Goal: Information Seeking & Learning: Check status

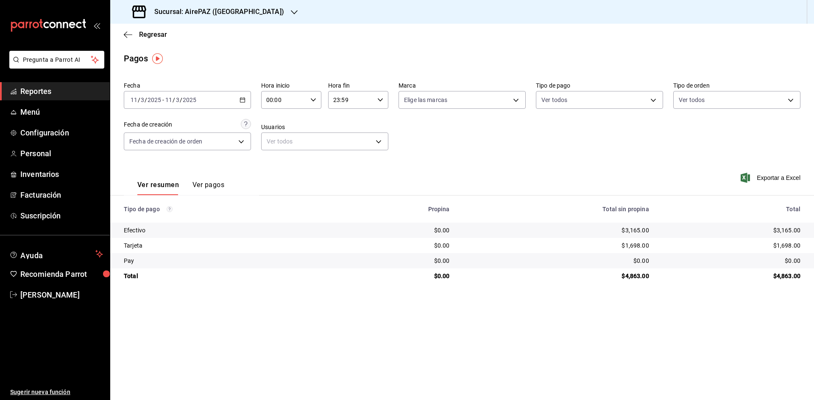
click at [241, 99] on icon "button" at bounding box center [242, 100] width 6 height 6
click at [168, 222] on span "Rango de fechas" at bounding box center [164, 221] width 66 height 9
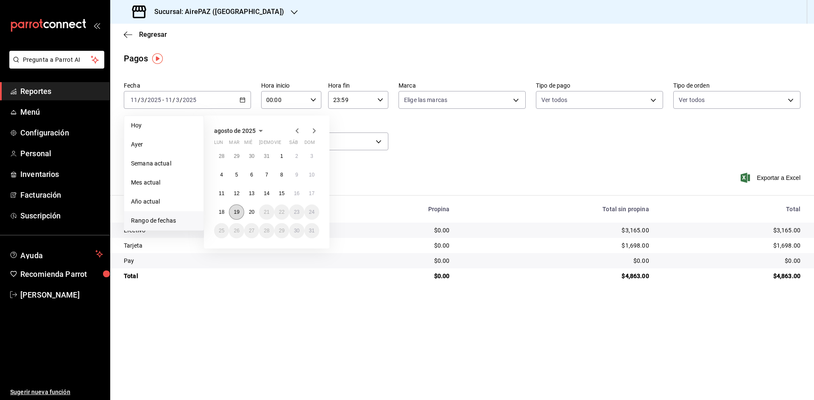
click at [237, 214] on abbr "19" at bounding box center [236, 212] width 6 height 6
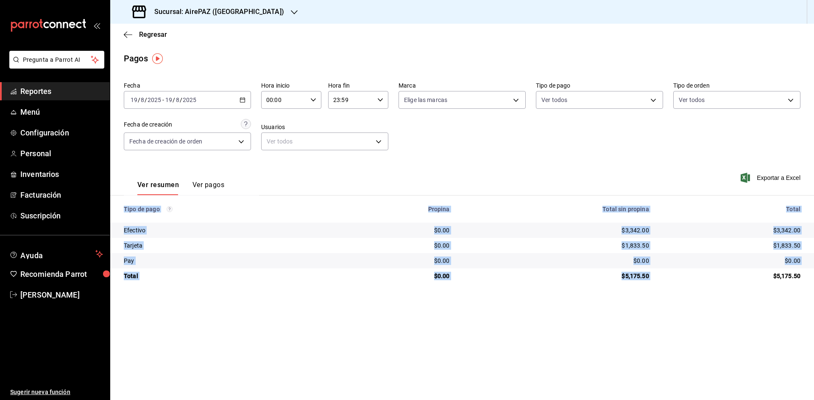
drag, startPoint x: 774, startPoint y: 275, endPoint x: 814, endPoint y: 271, distance: 40.9
click at [813, 271] on html "Pregunta a Parrot AI Reportes Menú Configuración Personal Inventarios Facturaci…" at bounding box center [407, 200] width 814 height 400
copy table "Tipo de pago Propina Total sin propina Total Efectivo $0.00 $3,342.00 $3,342.00…"
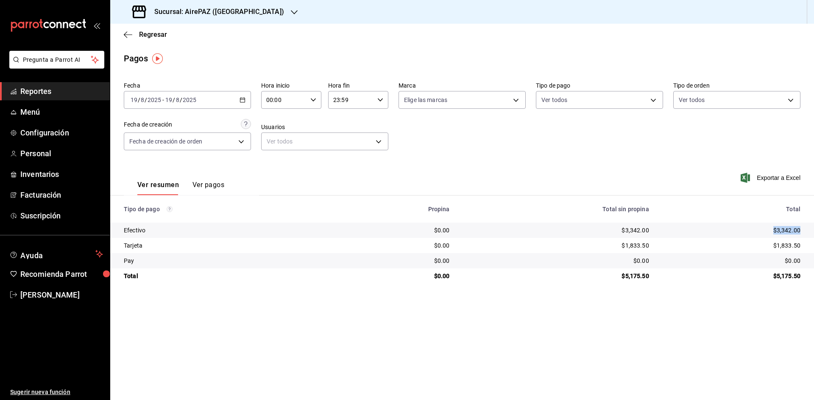
drag, startPoint x: 769, startPoint y: 227, endPoint x: 805, endPoint y: 231, distance: 36.6
click at [805, 231] on td "$3,342.00" at bounding box center [734, 230] width 158 height 15
copy div "$3,342.00"
drag, startPoint x: 771, startPoint y: 244, endPoint x: 809, endPoint y: 242, distance: 38.2
click at [809, 242] on td "$1,833.50" at bounding box center [734, 245] width 158 height 15
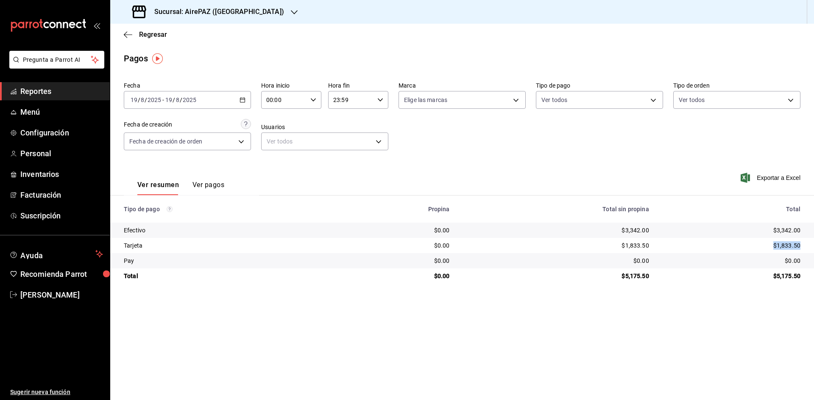
copy div "$1,833.50"
click at [142, 34] on span "Regresar" at bounding box center [153, 35] width 28 height 8
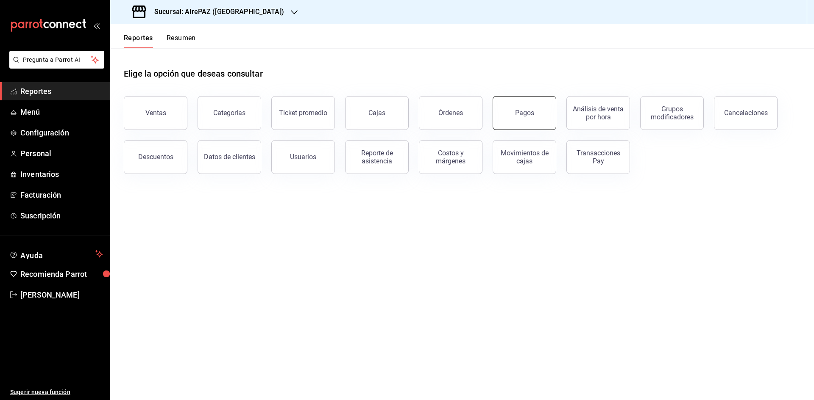
click at [505, 109] on button "Pagos" at bounding box center [524, 113] width 64 height 34
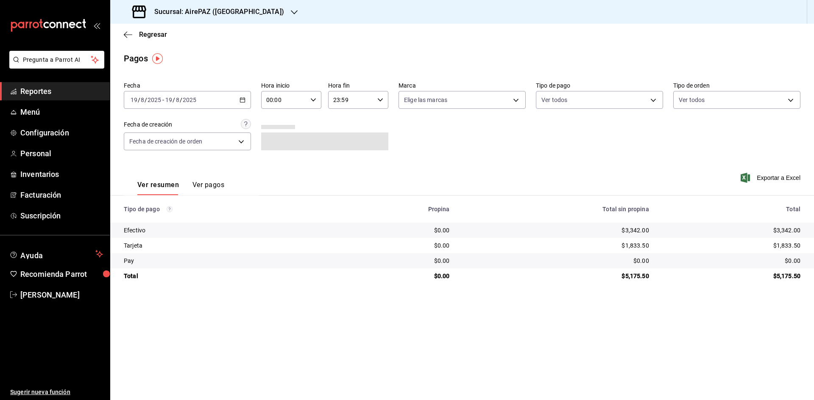
click at [291, 11] on icon "button" at bounding box center [294, 12] width 7 height 7
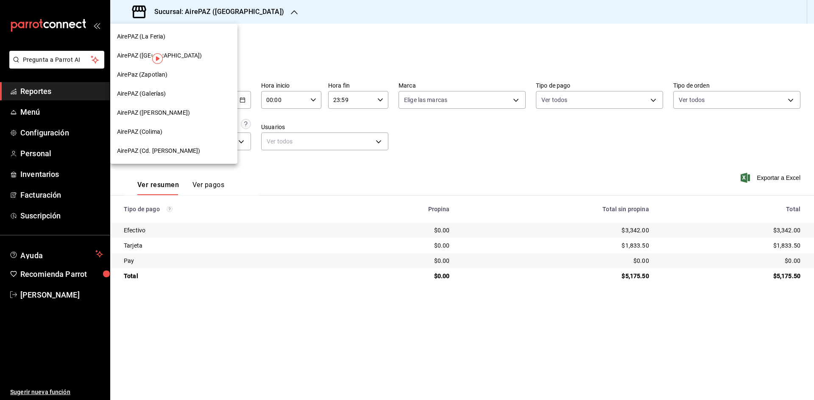
click at [164, 76] on span "AirePaz (Zapotlan)" at bounding box center [142, 74] width 50 height 9
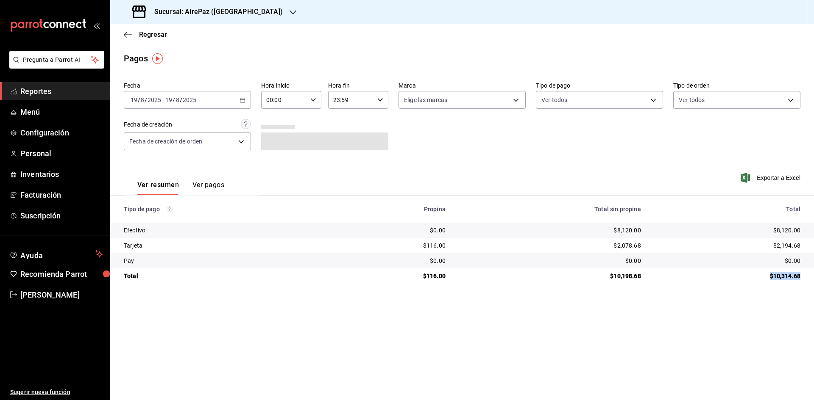
drag, startPoint x: 766, startPoint y: 278, endPoint x: 807, endPoint y: 274, distance: 41.3
click at [807, 274] on td "$10,314.68" at bounding box center [730, 276] width 166 height 15
copy div "$10,314.68"
drag, startPoint x: 772, startPoint y: 228, endPoint x: 807, endPoint y: 231, distance: 34.9
click at [807, 231] on td "$8,120.00" at bounding box center [730, 230] width 166 height 15
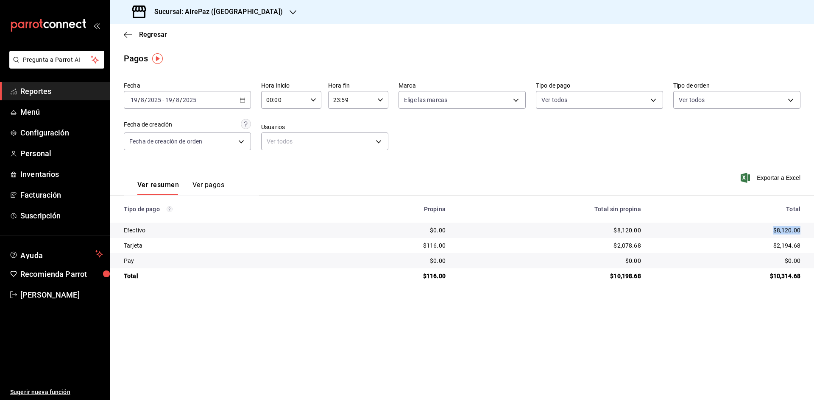
copy div "$8,120.00"
drag, startPoint x: 770, startPoint y: 245, endPoint x: 808, endPoint y: 253, distance: 38.9
click at [808, 253] on td "$2,194.68" at bounding box center [730, 245] width 166 height 15
copy div "$2,194.68"
click at [289, 8] on div at bounding box center [292, 12] width 7 height 9
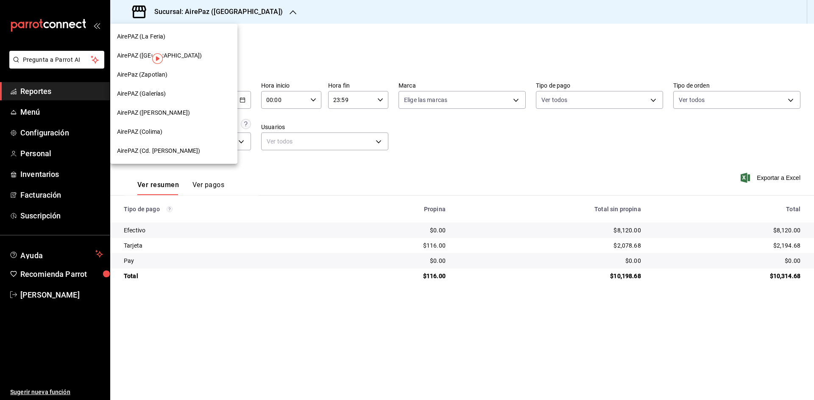
click at [173, 156] on div "AirePAZ (Cd. [PERSON_NAME])" at bounding box center [173, 151] width 127 height 19
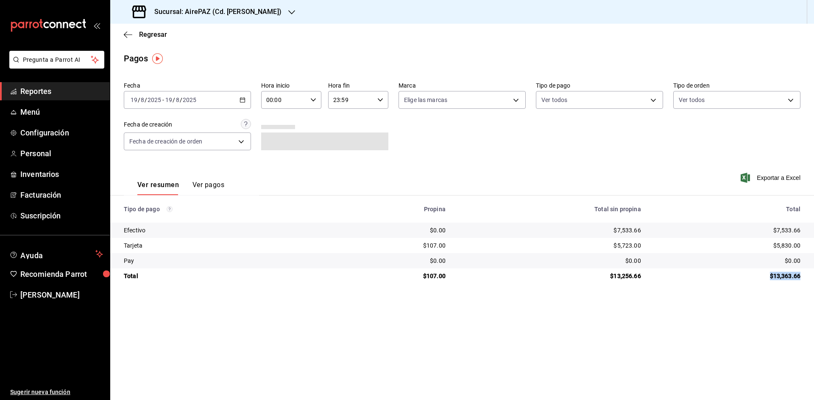
drag, startPoint x: 769, startPoint y: 277, endPoint x: 804, endPoint y: 279, distance: 35.6
click at [804, 279] on td "$13,363.66" at bounding box center [730, 276] width 166 height 15
copy div "$13,363.66"
drag, startPoint x: 769, startPoint y: 228, endPoint x: 800, endPoint y: 231, distance: 30.7
click at [800, 231] on td "$7,533.66" at bounding box center [730, 230] width 166 height 15
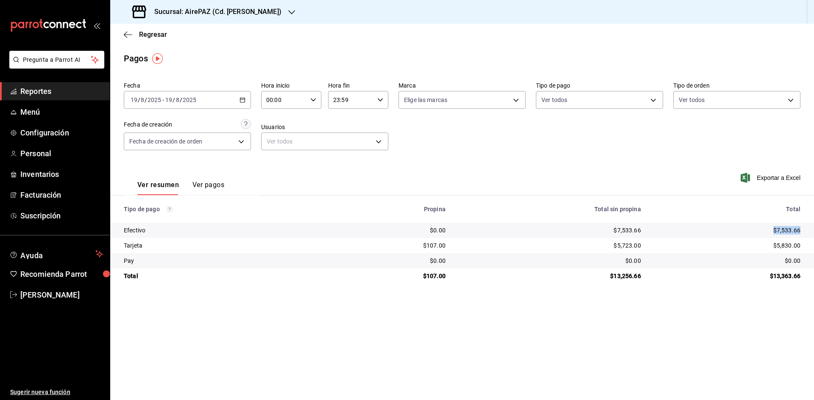
copy div "$7,533.66"
drag, startPoint x: 772, startPoint y: 244, endPoint x: 801, endPoint y: 247, distance: 29.4
click at [801, 247] on td "$5,830.00" at bounding box center [730, 245] width 166 height 15
copy div "$5,830.00"
click at [756, 241] on td "$5,830.00" at bounding box center [730, 245] width 166 height 15
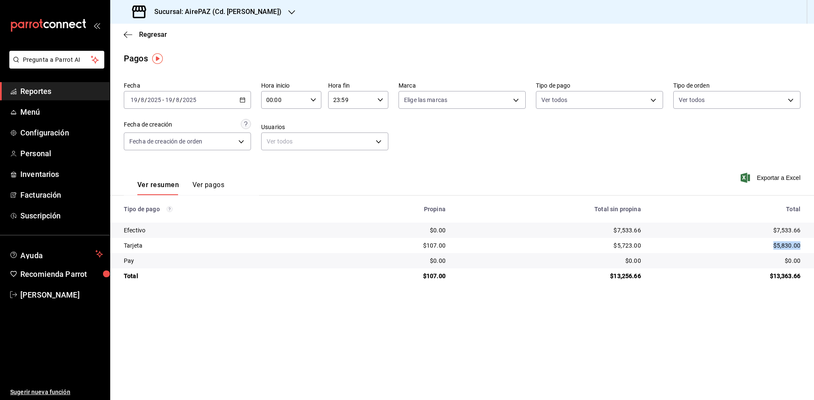
drag, startPoint x: 768, startPoint y: 245, endPoint x: 800, endPoint y: 249, distance: 32.5
click at [800, 249] on td "$5,830.00" at bounding box center [730, 245] width 166 height 15
copy div "$5,830.00"
click at [135, 31] on span "Regresar" at bounding box center [145, 35] width 43 height 8
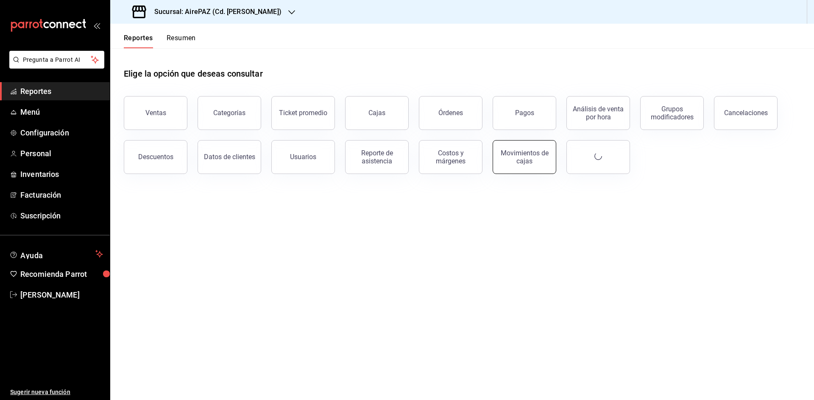
click at [528, 150] on div "Movimientos de cajas" at bounding box center [524, 157] width 53 height 16
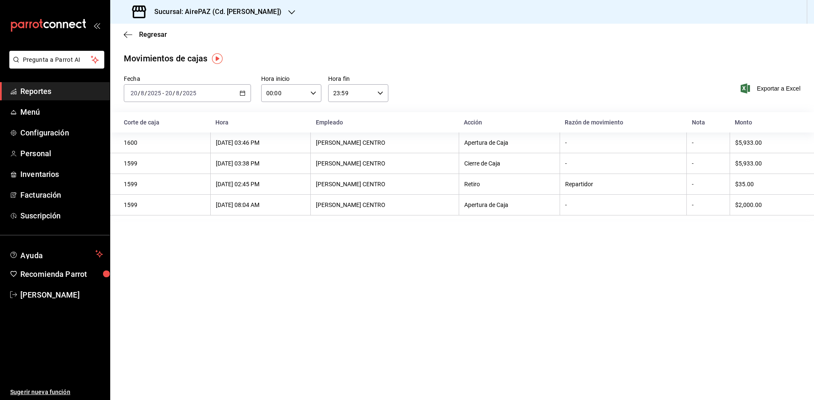
click at [288, 10] on icon "button" at bounding box center [291, 12] width 7 height 7
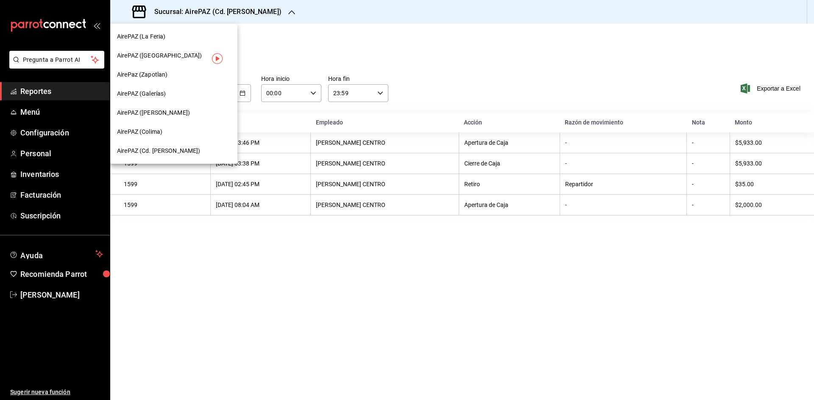
click at [424, 53] on div at bounding box center [407, 200] width 814 height 400
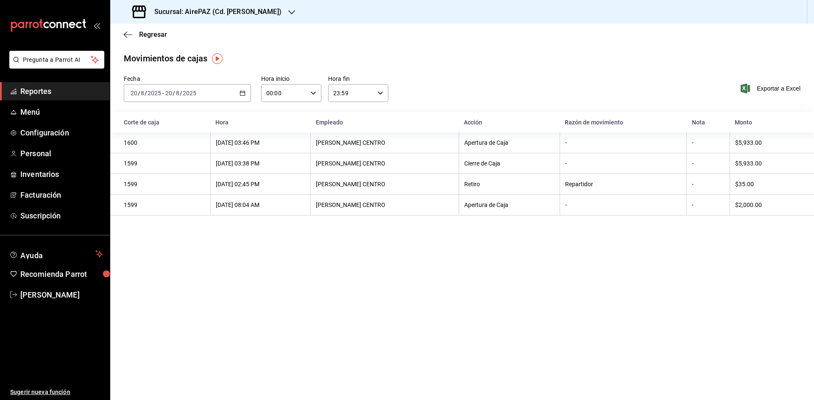
click at [245, 94] on \(Stroke\) "button" at bounding box center [242, 93] width 5 height 5
click at [153, 209] on li "Rango de fechas" at bounding box center [163, 214] width 79 height 19
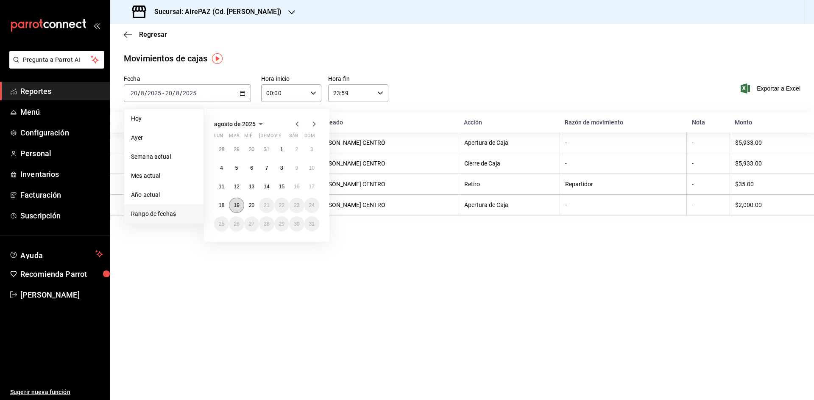
click at [240, 206] on button "19" at bounding box center [236, 205] width 15 height 15
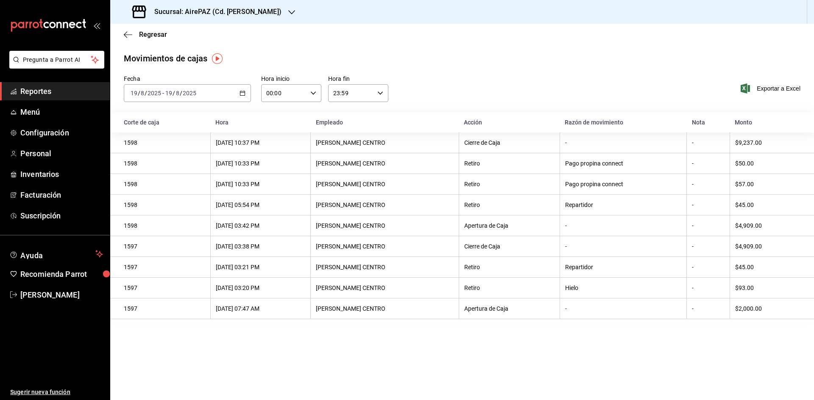
click at [288, 11] on icon "button" at bounding box center [291, 12] width 7 height 4
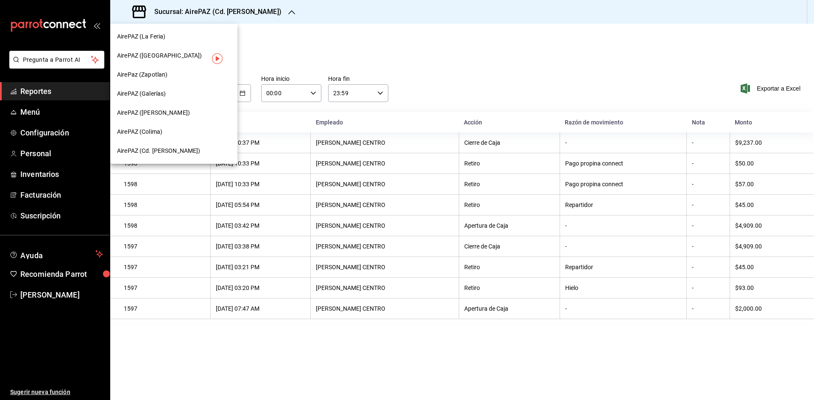
click at [168, 72] on div "AirePaz (Zapotlan)" at bounding box center [174, 74] width 114 height 9
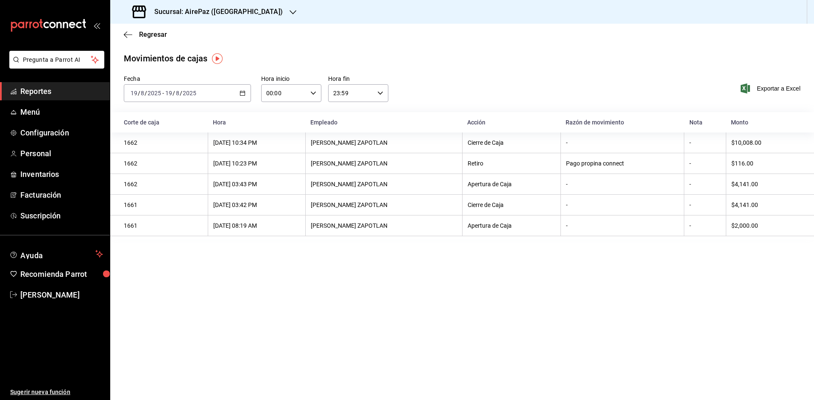
click at [289, 10] on icon "button" at bounding box center [292, 12] width 7 height 7
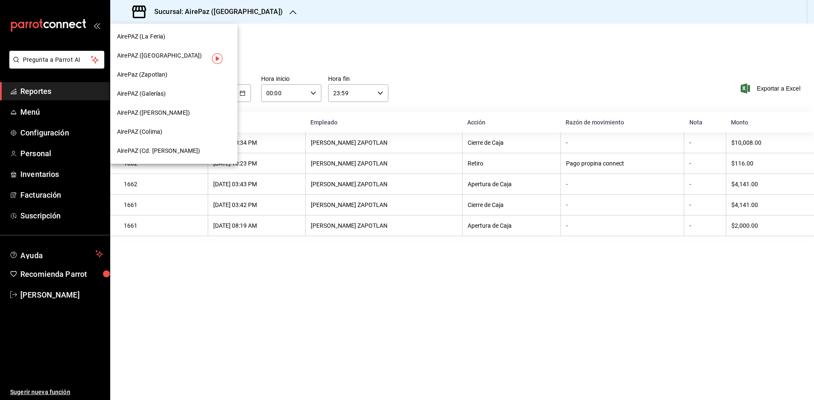
click at [170, 36] on div "AirePAZ (La Feria)" at bounding box center [174, 36] width 114 height 9
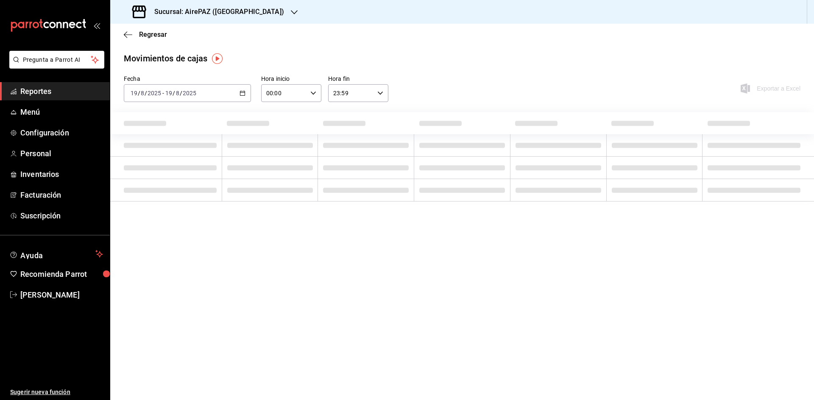
click at [255, 17] on div "Sucursal: AirePAZ ([GEOGRAPHIC_DATA])" at bounding box center [209, 12] width 184 height 24
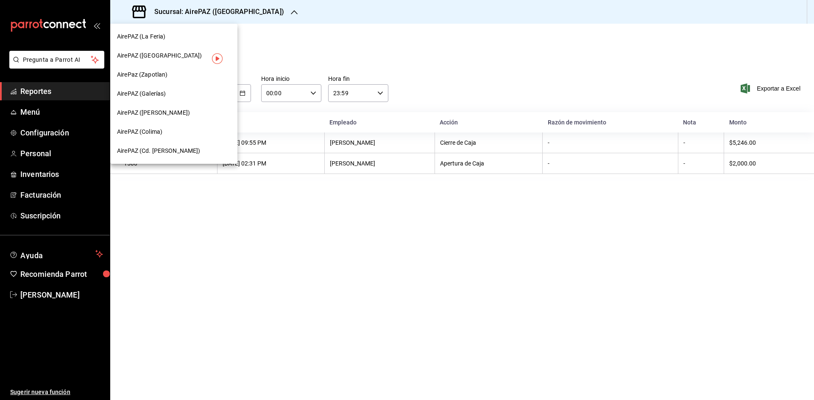
click at [163, 148] on span "AirePAZ (Cd. [PERSON_NAME])" at bounding box center [158, 151] width 83 height 9
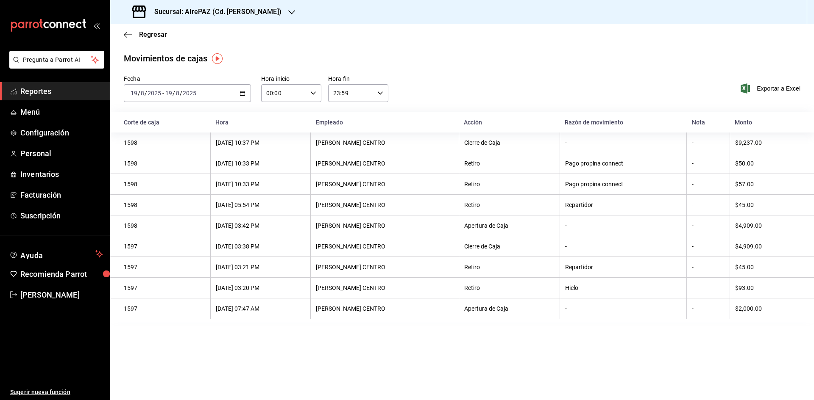
click at [288, 14] on icon "button" at bounding box center [291, 12] width 7 height 7
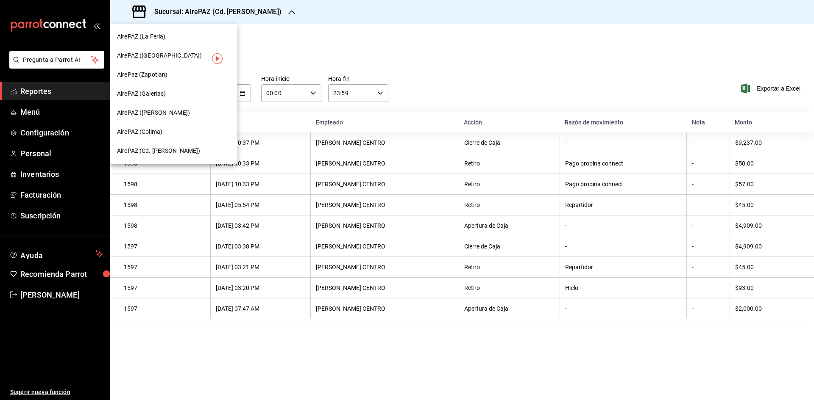
click at [148, 42] on div "AirePAZ (La Feria)" at bounding box center [173, 36] width 127 height 19
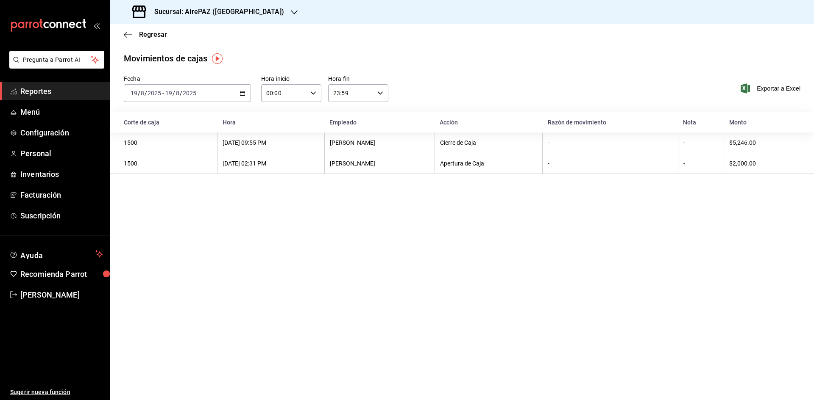
click at [291, 9] on icon "button" at bounding box center [294, 12] width 7 height 7
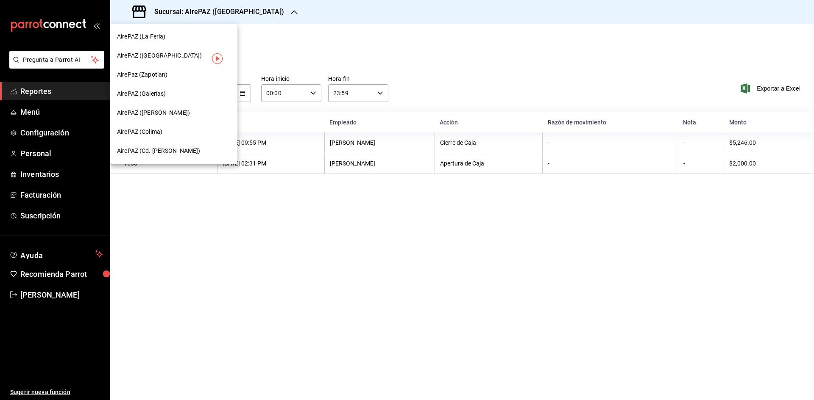
click at [446, 91] on div at bounding box center [407, 200] width 814 height 400
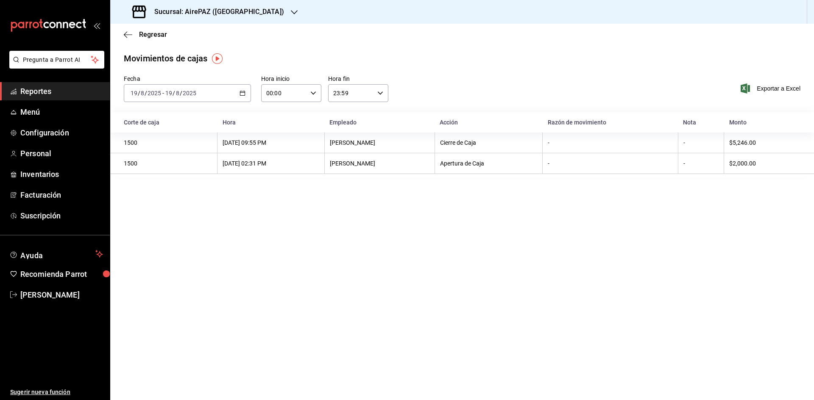
click at [242, 91] on icon "button" at bounding box center [242, 93] width 6 height 6
click at [163, 214] on span "Rango de fechas" at bounding box center [164, 214] width 66 height 9
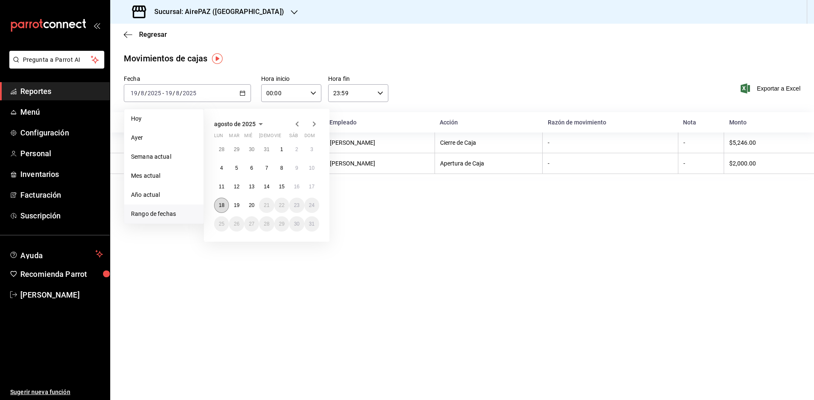
click at [224, 207] on abbr "18" at bounding box center [222, 206] width 6 height 6
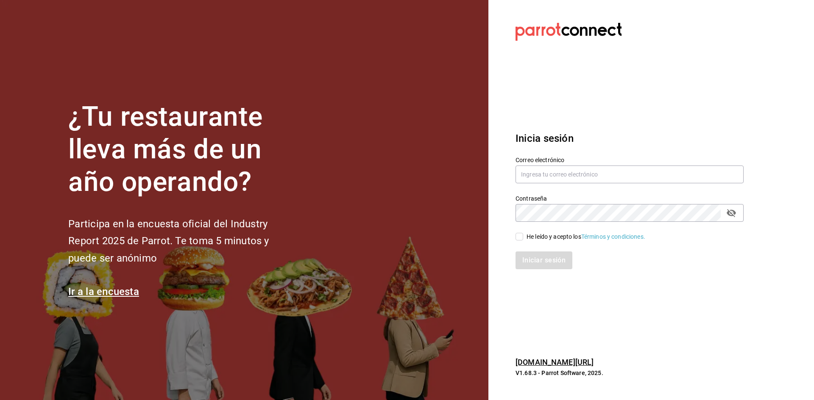
click at [544, 164] on div "Correo electrónico" at bounding box center [629, 170] width 228 height 28
click at [550, 174] on input "text" at bounding box center [629, 175] width 228 height 18
type input "administracion@airepaz.com"
click at [520, 235] on input "He leído y acepto los Términos y condiciones." at bounding box center [519, 237] width 8 height 8
checkbox input "true"
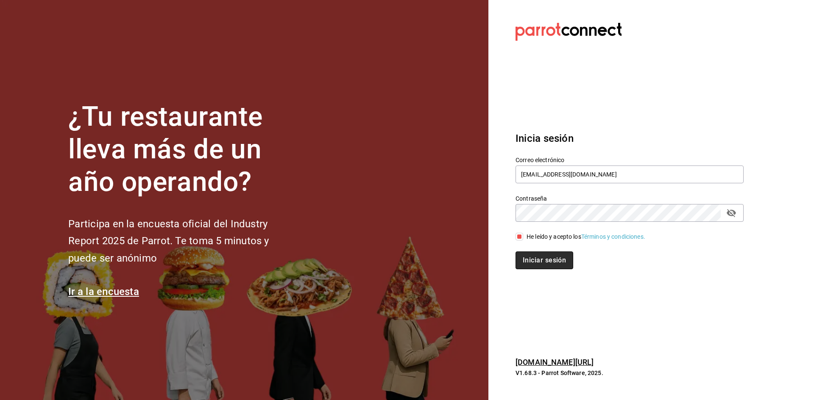
click at [545, 268] on button "Iniciar sesión" at bounding box center [544, 261] width 58 height 18
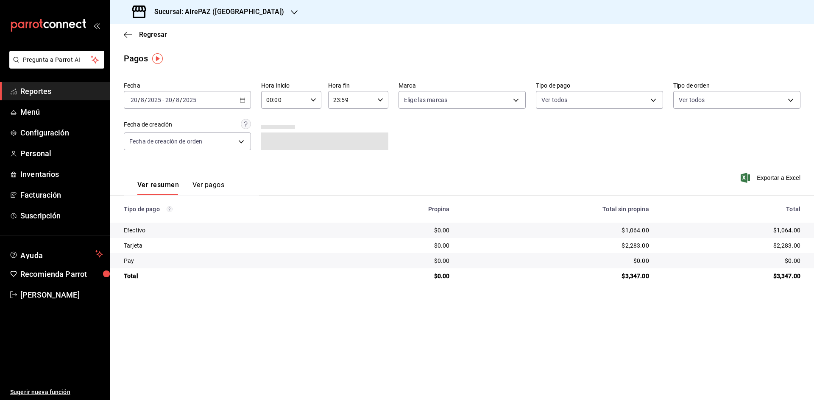
click at [291, 11] on icon "button" at bounding box center [294, 12] width 7 height 7
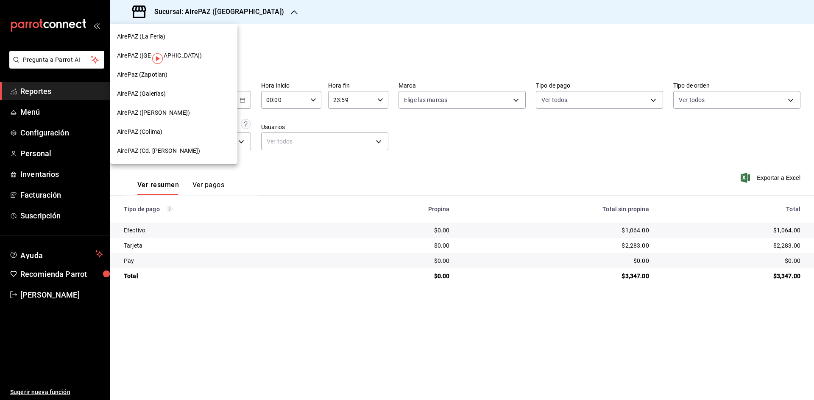
click at [158, 111] on span "AirePAZ ([PERSON_NAME])" at bounding box center [153, 112] width 73 height 9
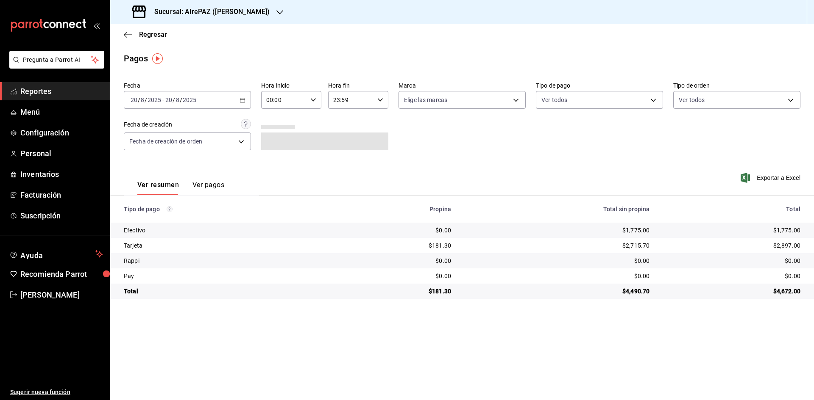
click at [243, 103] on div "[DATE] [DATE] - [DATE] [DATE]" at bounding box center [187, 100] width 127 height 18
click at [172, 221] on span "Rango de fechas" at bounding box center [164, 221] width 66 height 9
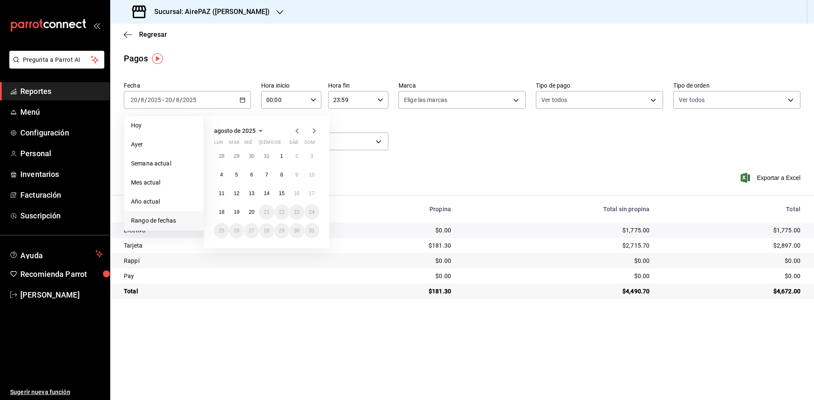
click at [273, 191] on button "14" at bounding box center [266, 193] width 15 height 15
click at [263, 196] on button "14" at bounding box center [266, 193] width 15 height 15
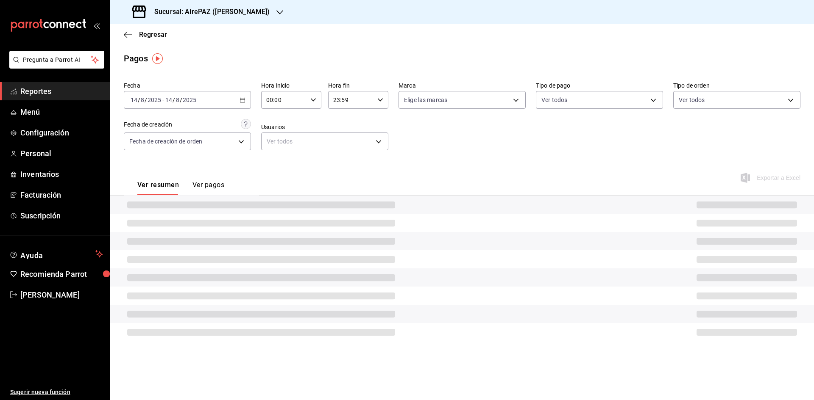
click at [263, 196] on div at bounding box center [461, 205] width 703 height 18
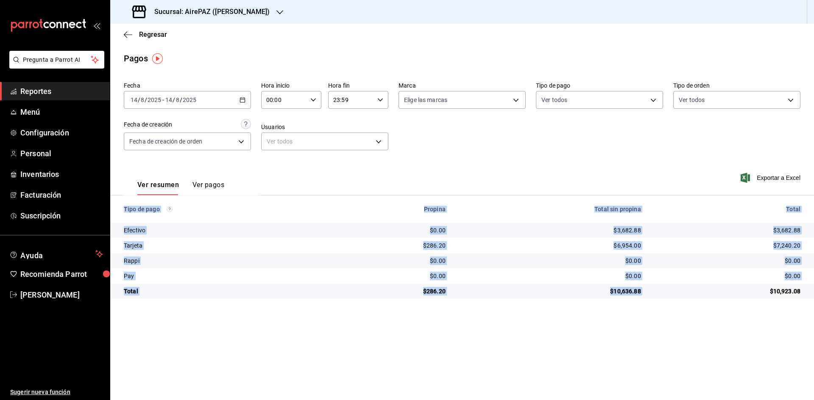
drag, startPoint x: 770, startPoint y: 291, endPoint x: 815, endPoint y: 296, distance: 45.6
click at [813, 296] on html "Pregunta a Parrot AI Reportes Menú Configuración Personal Inventarios Facturaci…" at bounding box center [407, 200] width 814 height 400
copy table "Tipo de pago Propina Total sin propina Total Efectivo $0.00 $3,682.88 $3,682.88…"
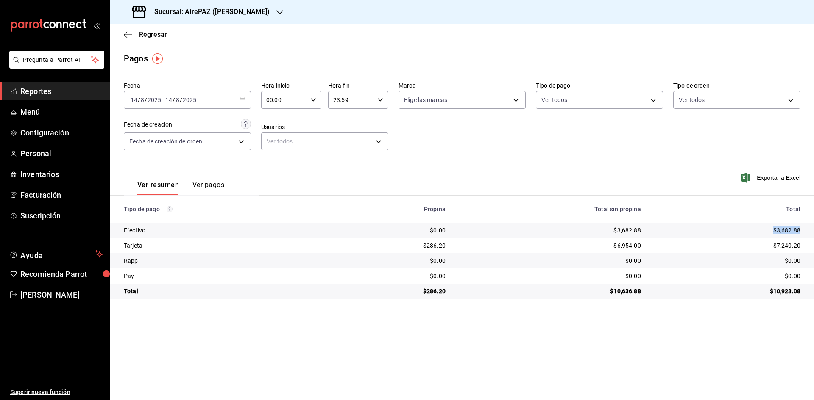
drag, startPoint x: 770, startPoint y: 227, endPoint x: 805, endPoint y: 234, distance: 35.2
click at [805, 234] on td "$3,682.88" at bounding box center [730, 230] width 166 height 15
copy div "$3,682.88"
drag, startPoint x: 770, startPoint y: 245, endPoint x: 803, endPoint y: 246, distance: 32.7
click at [803, 246] on td "$7,240.20" at bounding box center [730, 245] width 166 height 15
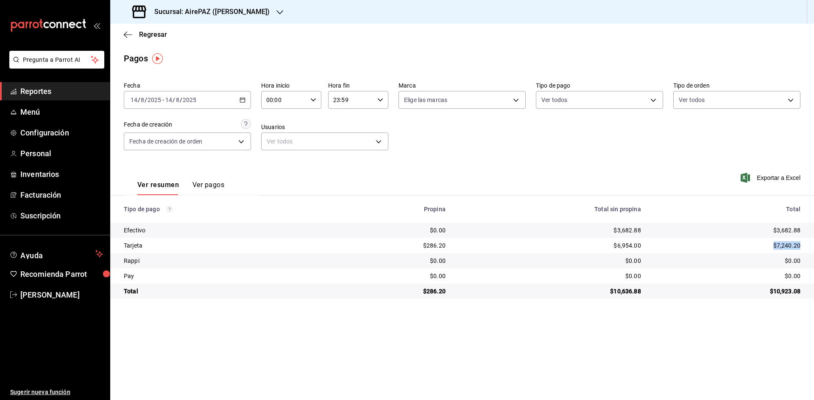
copy div "$7,240.20"
click at [245, 100] on div "[DATE] [DATE] - [DATE] [DATE]" at bounding box center [187, 100] width 127 height 18
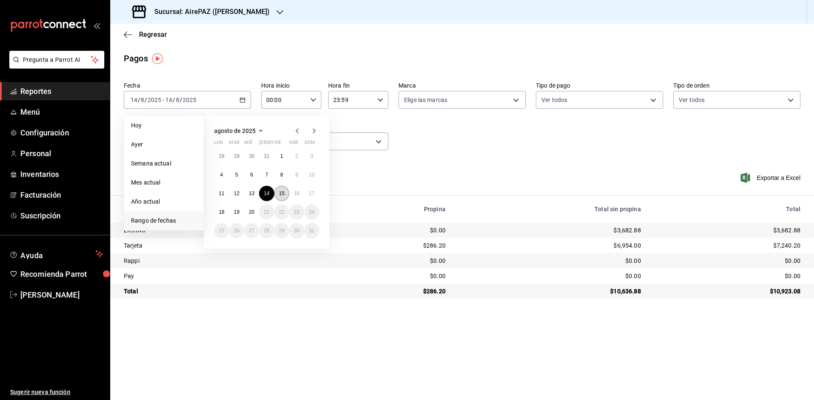
click at [279, 195] on abbr "15" at bounding box center [282, 194] width 6 height 6
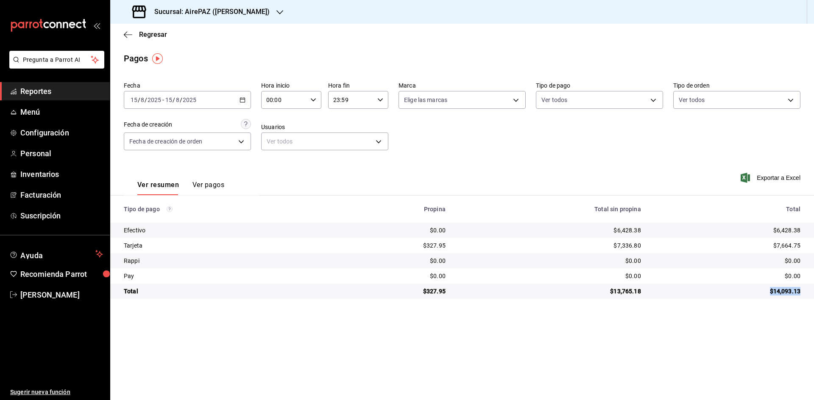
drag, startPoint x: 765, startPoint y: 292, endPoint x: 805, endPoint y: 291, distance: 39.8
click at [805, 291] on td "$14,093.13" at bounding box center [730, 291] width 166 height 15
copy div "$14,093.13"
drag, startPoint x: 773, startPoint y: 229, endPoint x: 807, endPoint y: 231, distance: 34.0
click at [807, 231] on td "$6,428.38" at bounding box center [730, 230] width 166 height 15
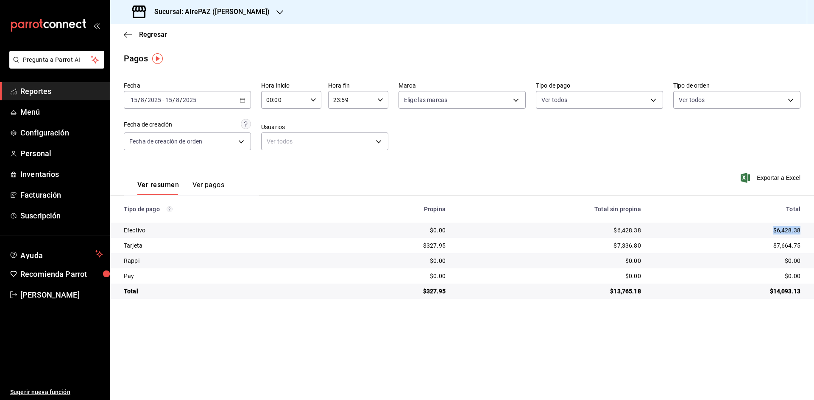
copy div "$6,428.38"
drag, startPoint x: 770, startPoint y: 242, endPoint x: 803, endPoint y: 242, distance: 33.0
click at [803, 242] on td "$7,664.75" at bounding box center [730, 245] width 166 height 15
copy div "$7,664.75"
click at [244, 99] on icon "button" at bounding box center [242, 100] width 6 height 6
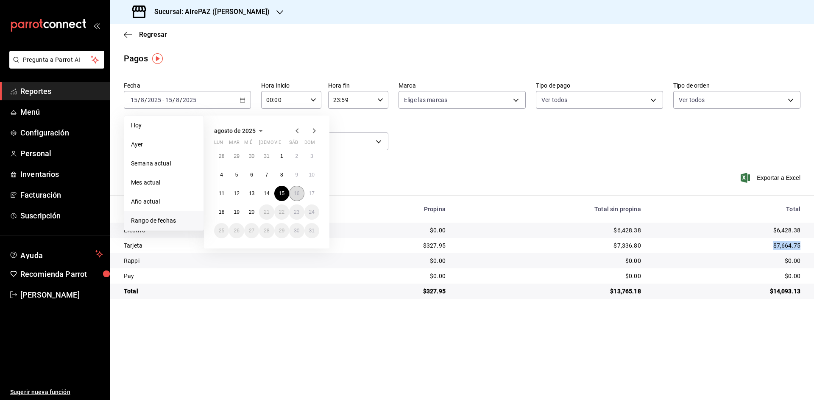
click at [296, 196] on abbr "16" at bounding box center [297, 194] width 6 height 6
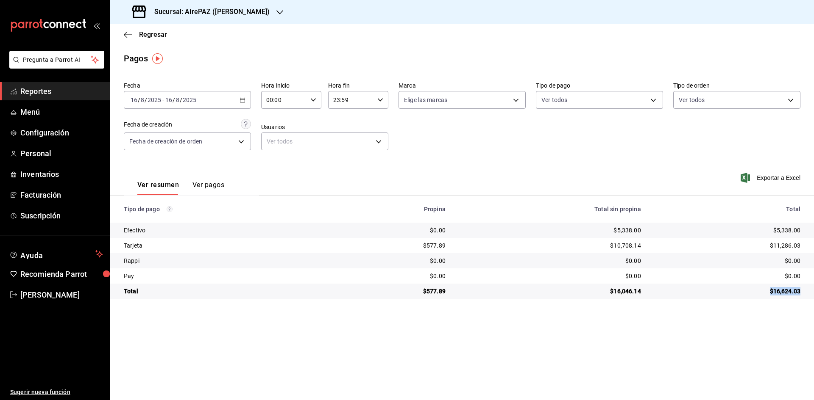
drag, startPoint x: 766, startPoint y: 291, endPoint x: 800, endPoint y: 286, distance: 34.2
click at [800, 286] on td "$16,624.03" at bounding box center [730, 291] width 166 height 15
copy div "$16,624.03"
drag, startPoint x: 774, startPoint y: 228, endPoint x: 804, endPoint y: 233, distance: 30.6
click at [804, 233] on td "$5,338.00" at bounding box center [730, 230] width 166 height 15
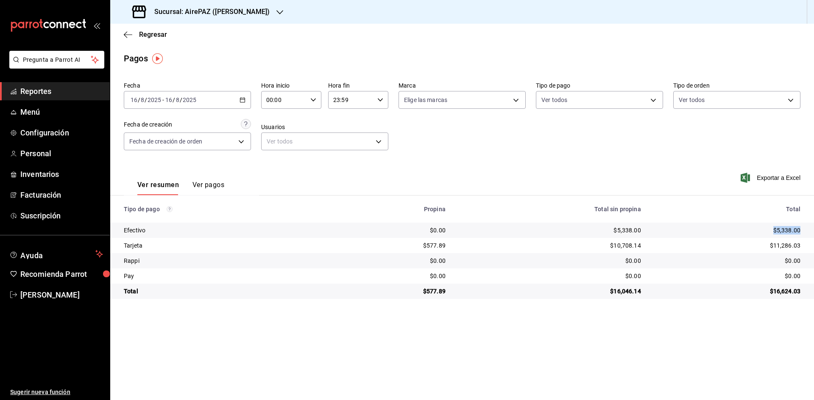
copy div "$5,338.00"
drag, startPoint x: 765, startPoint y: 245, endPoint x: 804, endPoint y: 250, distance: 38.8
click at [807, 250] on td "$11,286.03" at bounding box center [730, 245] width 166 height 15
copy div "$11,286.03"
click at [243, 105] on div "[DATE] [DATE] - [DATE] [DATE]" at bounding box center [187, 100] width 127 height 18
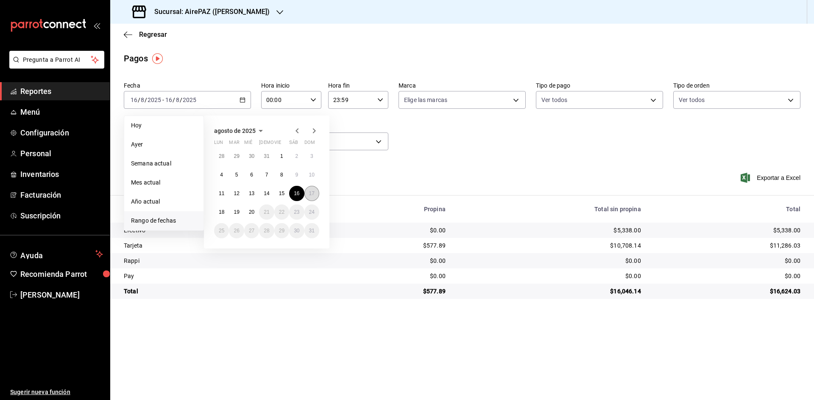
click at [310, 194] on abbr "17" at bounding box center [312, 194] width 6 height 6
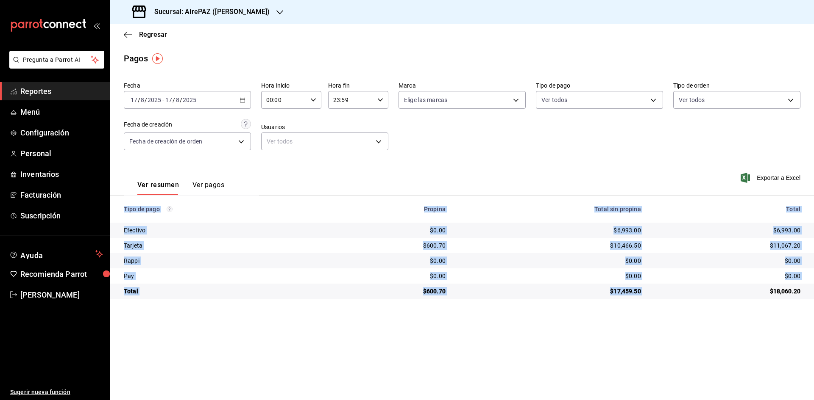
drag, startPoint x: 768, startPoint y: 293, endPoint x: 813, endPoint y: 300, distance: 45.9
click at [813, 300] on main "Regresar Pagos Fecha [DATE] [DATE] - [DATE] [DATE] Hora inicio 00:00 Hora inici…" at bounding box center [461, 212] width 703 height 377
copy table "Tipo de pago Propina Total sin propina Total Efectivo $0.00 $6,993.00 $6,993.00…"
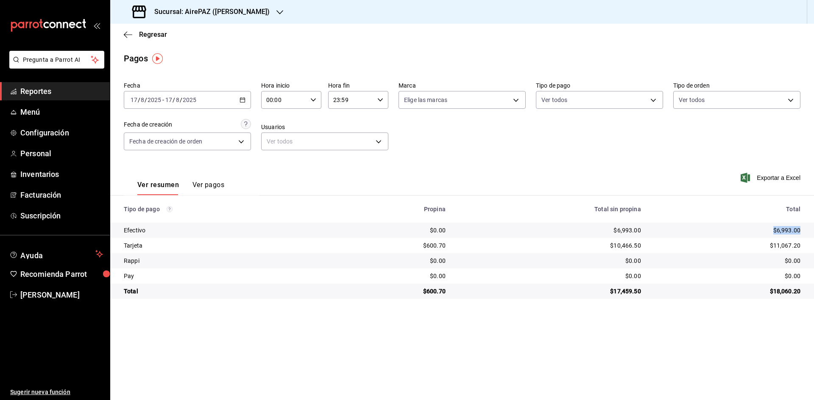
drag, startPoint x: 773, startPoint y: 226, endPoint x: 800, endPoint y: 228, distance: 27.2
click at [800, 228] on td "$6,993.00" at bounding box center [730, 230] width 166 height 15
drag, startPoint x: 766, startPoint y: 246, endPoint x: 807, endPoint y: 250, distance: 41.7
click at [807, 250] on td "$11,067.20" at bounding box center [730, 245] width 166 height 15
click at [240, 98] on icon "button" at bounding box center [242, 100] width 6 height 6
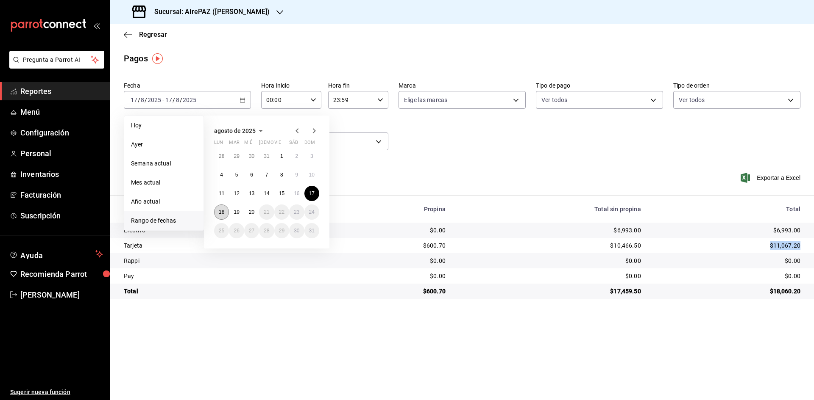
click at [221, 208] on button "18" at bounding box center [221, 212] width 15 height 15
click at [222, 208] on button "18" at bounding box center [221, 212] width 15 height 15
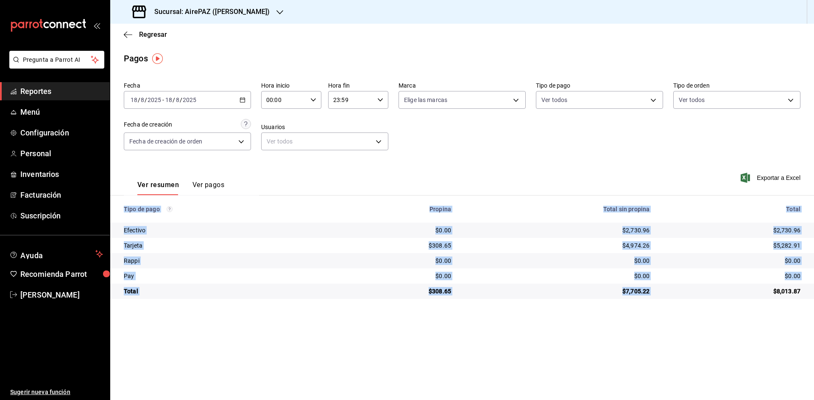
drag, startPoint x: 771, startPoint y: 293, endPoint x: 802, endPoint y: 302, distance: 32.1
click at [803, 302] on main "Regresar Pagos Fecha [DATE] [DATE] - [DATE] [DATE] Hora inicio 00:00 Hora inici…" at bounding box center [461, 212] width 703 height 377
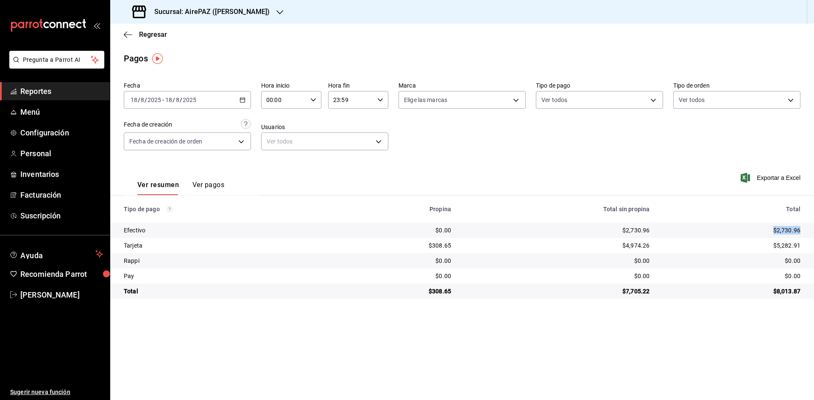
drag, startPoint x: 768, startPoint y: 228, endPoint x: 806, endPoint y: 237, distance: 38.7
click at [806, 237] on td "$2,730.96" at bounding box center [735, 230] width 158 height 15
drag, startPoint x: 772, startPoint y: 241, endPoint x: 805, endPoint y: 242, distance: 33.5
click at [805, 242] on td "$5,282.91" at bounding box center [735, 245] width 158 height 15
click at [242, 100] on icon "button" at bounding box center [242, 100] width 6 height 6
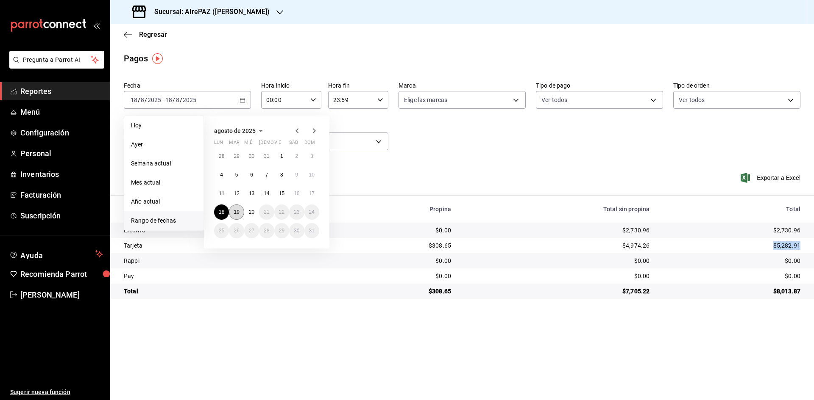
click at [233, 211] on button "19" at bounding box center [236, 212] width 15 height 15
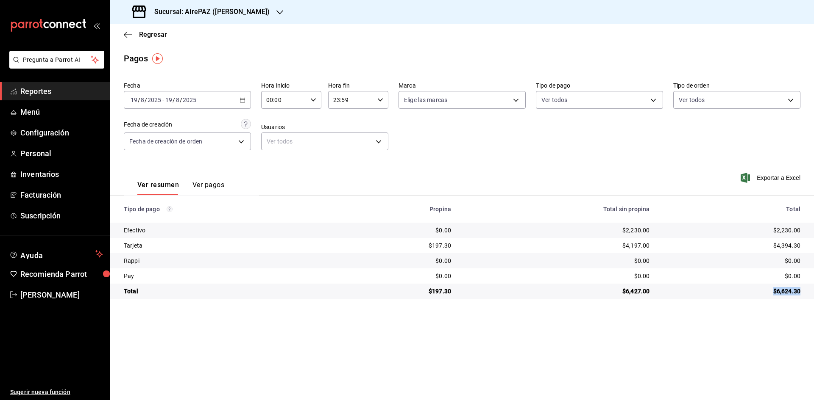
drag, startPoint x: 770, startPoint y: 287, endPoint x: 808, endPoint y: 299, distance: 39.9
click at [808, 299] on td "$6,624.30" at bounding box center [735, 291] width 158 height 15
drag, startPoint x: 770, startPoint y: 225, endPoint x: 802, endPoint y: 233, distance: 32.2
click at [802, 233] on td "$2,230.00" at bounding box center [735, 230] width 158 height 15
drag, startPoint x: 773, startPoint y: 249, endPoint x: 802, endPoint y: 252, distance: 29.4
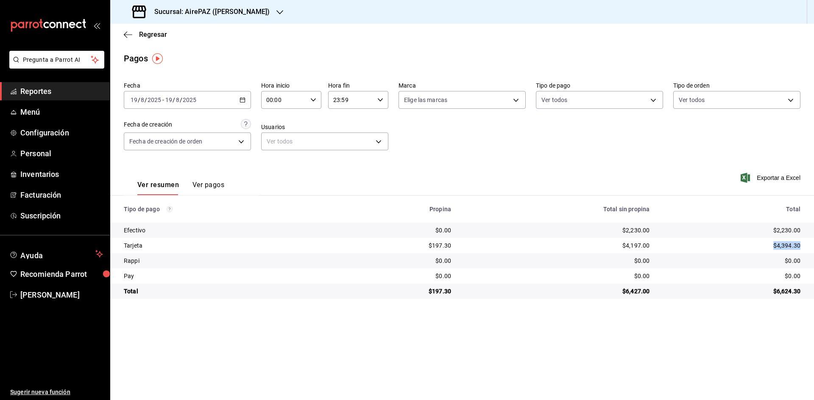
click at [802, 252] on td "$4,394.30" at bounding box center [735, 245] width 158 height 15
click at [152, 32] on span "Regresar" at bounding box center [153, 35] width 28 height 8
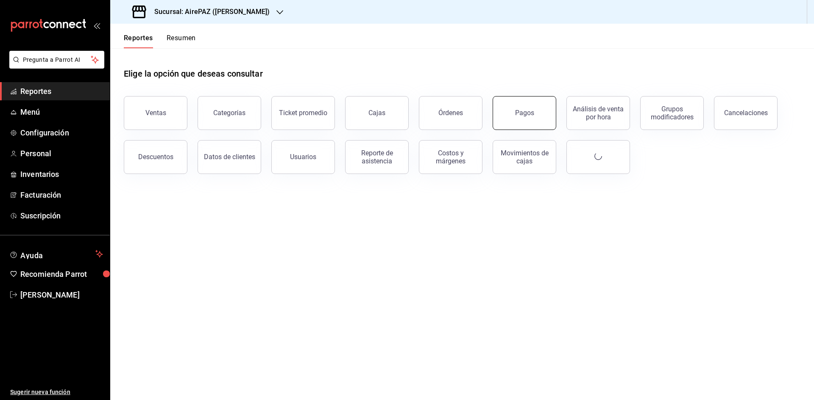
click at [520, 108] on button "Pagos" at bounding box center [524, 113] width 64 height 34
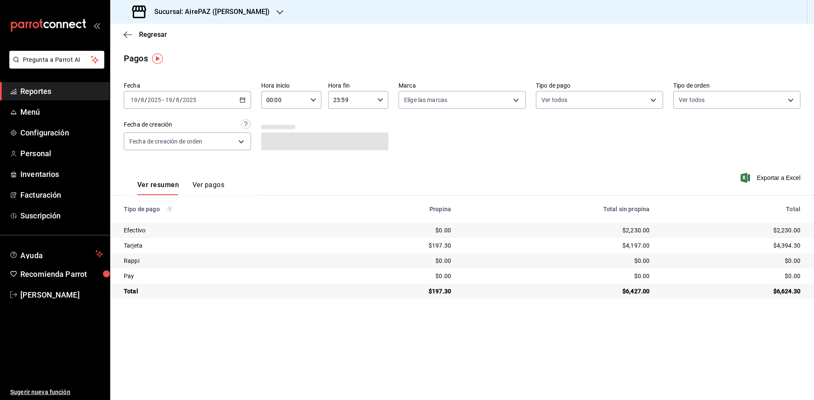
click at [152, 30] on div "Regresar" at bounding box center [461, 35] width 703 height 22
click at [151, 31] on span "Regresar" at bounding box center [153, 35] width 28 height 8
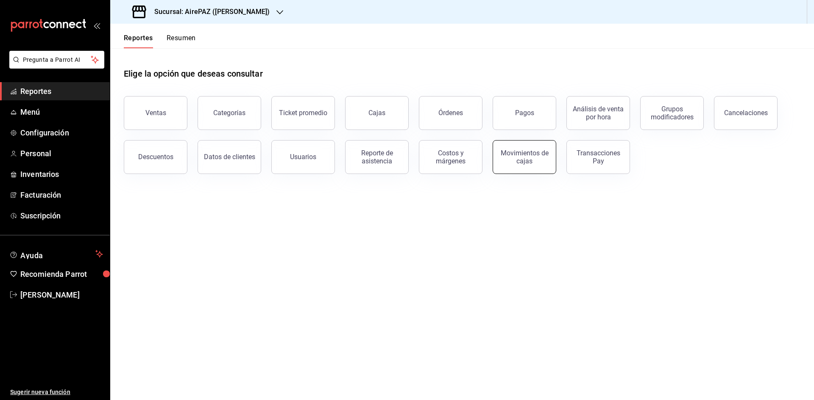
click at [538, 156] on div "Movimientos de cajas" at bounding box center [524, 157] width 53 height 16
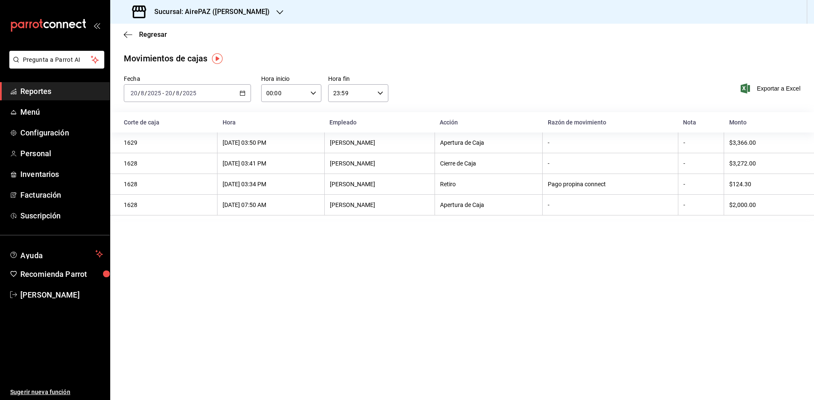
click at [247, 94] on div "[DATE] [DATE] - [DATE] [DATE]" at bounding box center [187, 93] width 127 height 18
click at [167, 210] on span "Rango de fechas" at bounding box center [164, 214] width 66 height 9
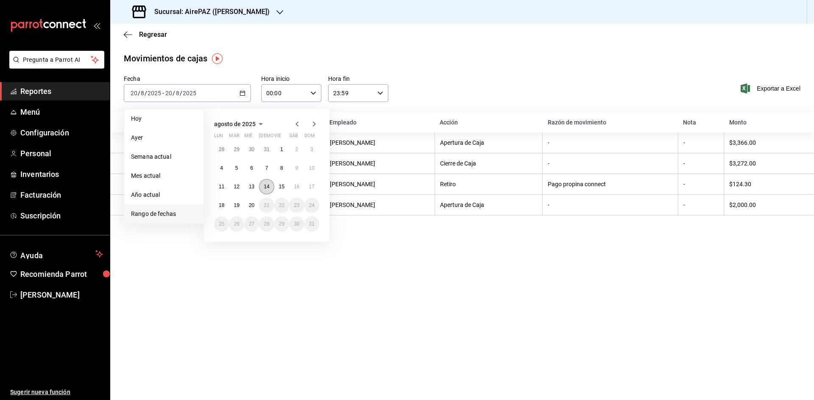
click at [267, 184] on abbr "14" at bounding box center [267, 187] width 6 height 6
click at [268, 186] on abbr "14" at bounding box center [267, 187] width 6 height 6
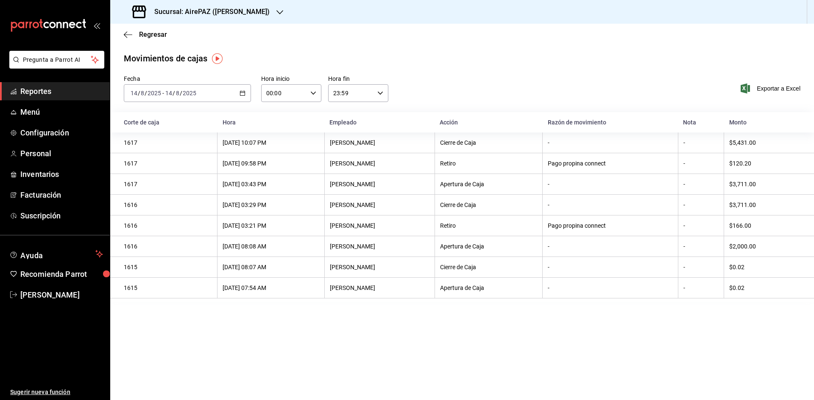
click at [246, 90] on div "[DATE] [DATE] - [DATE] [DATE]" at bounding box center [187, 93] width 127 height 18
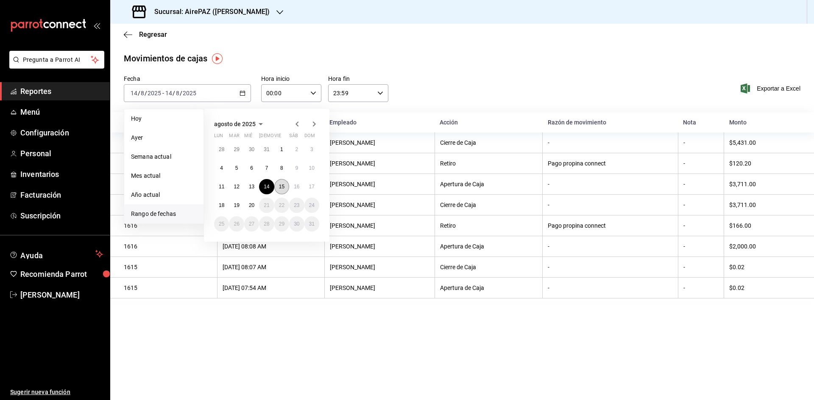
click at [282, 190] on button "15" at bounding box center [281, 186] width 15 height 15
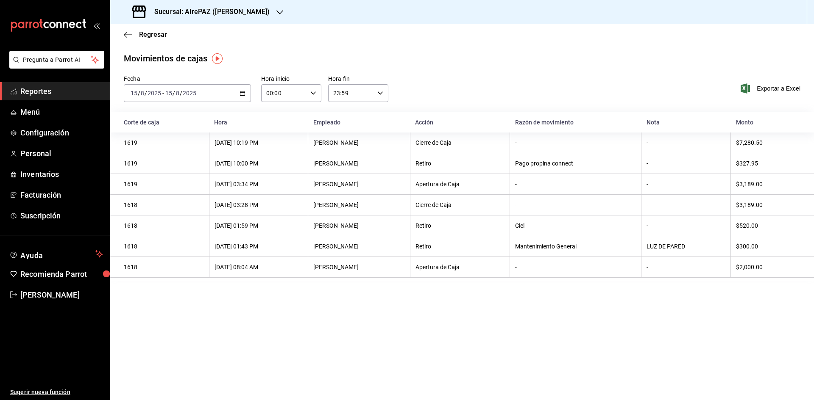
click at [241, 92] on icon "button" at bounding box center [242, 93] width 6 height 6
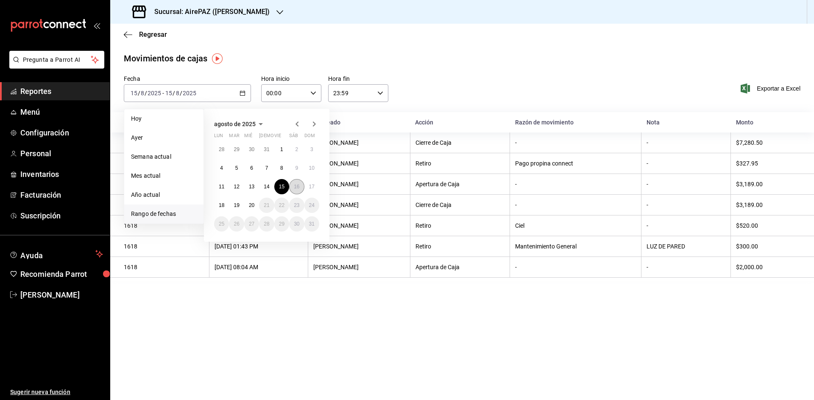
click at [295, 186] on abbr "16" at bounding box center [297, 187] width 6 height 6
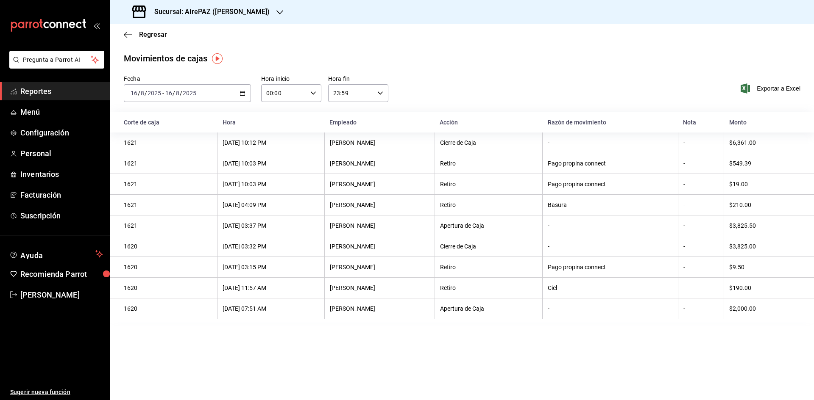
click at [243, 88] on div "[DATE] [DATE] - [DATE] [DATE]" at bounding box center [187, 93] width 127 height 18
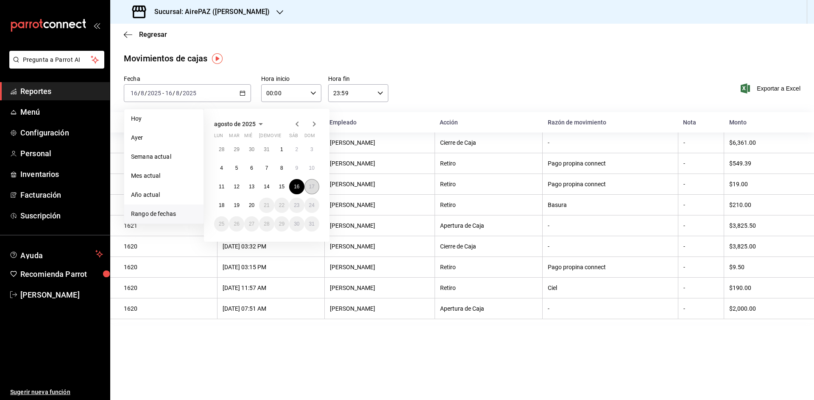
click at [312, 186] on abbr "17" at bounding box center [312, 187] width 6 height 6
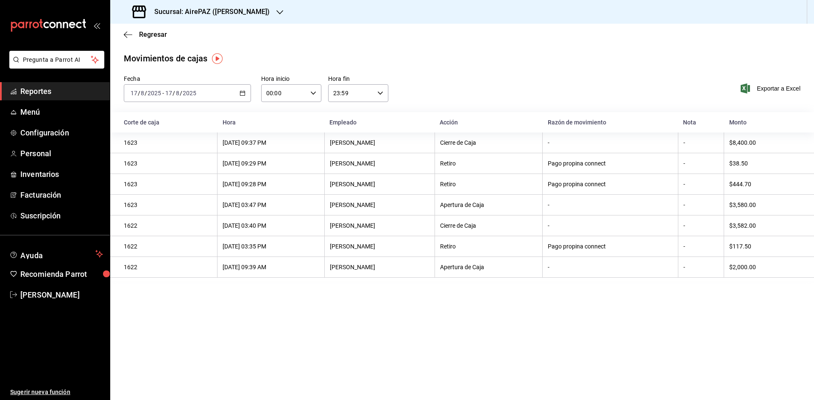
click at [244, 93] on icon "button" at bounding box center [242, 93] width 6 height 6
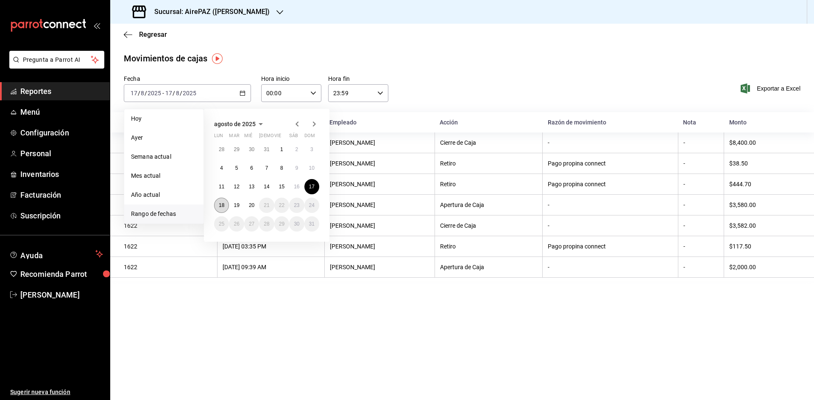
click at [221, 208] on button "18" at bounding box center [221, 205] width 15 height 15
click at [222, 209] on button "18" at bounding box center [221, 205] width 15 height 15
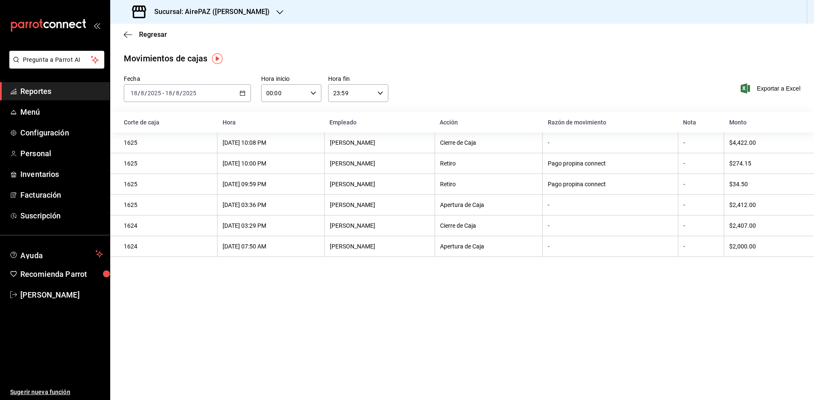
click at [247, 90] on div "[DATE] [DATE] - [DATE] [DATE]" at bounding box center [187, 93] width 127 height 18
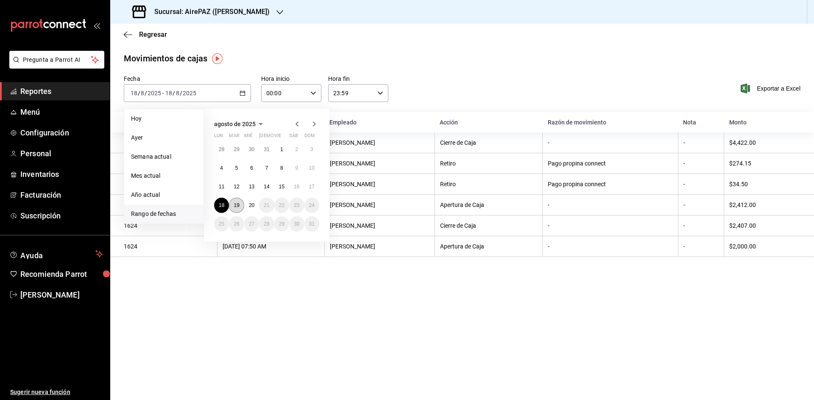
click at [233, 208] on button "19" at bounding box center [236, 205] width 15 height 15
click at [233, 208] on abbr "19" at bounding box center [236, 206] width 6 height 6
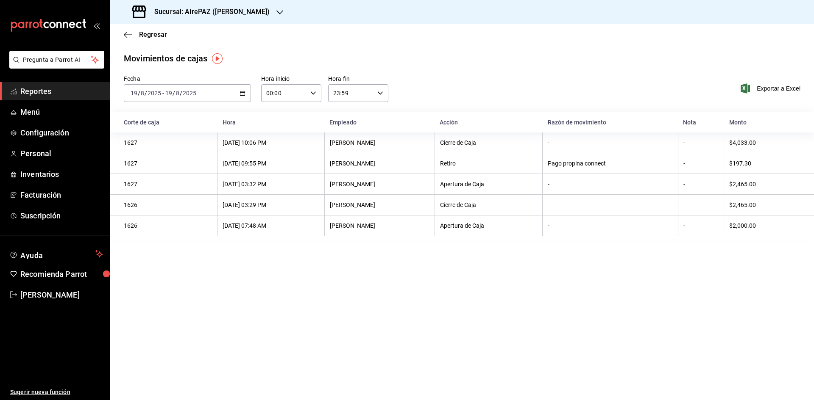
click at [276, 11] on icon "button" at bounding box center [279, 12] width 7 height 7
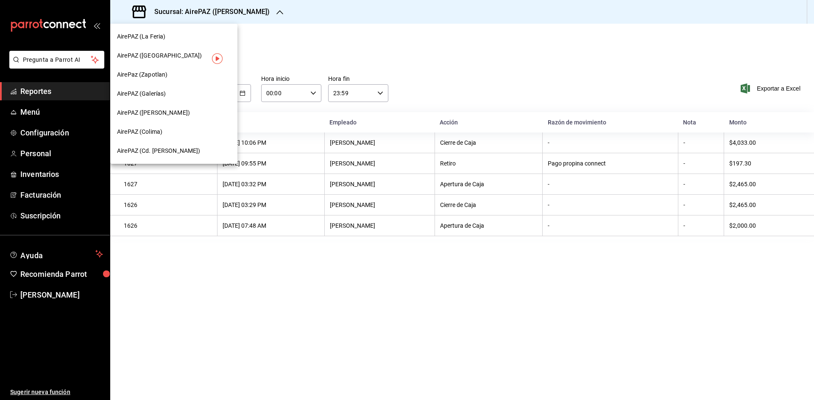
click at [166, 91] on span "AirePAZ (Galerías)" at bounding box center [141, 93] width 49 height 9
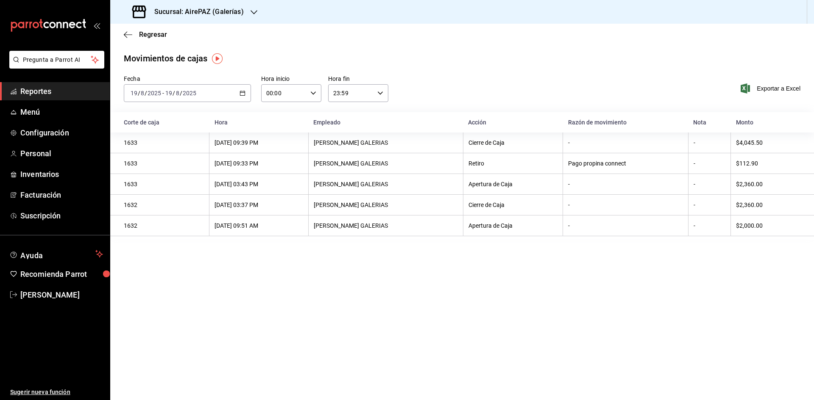
click at [246, 94] on div "[DATE] [DATE] - [DATE] [DATE]" at bounding box center [187, 93] width 127 height 18
click at [161, 214] on span "Rango de fechas" at bounding box center [164, 214] width 66 height 9
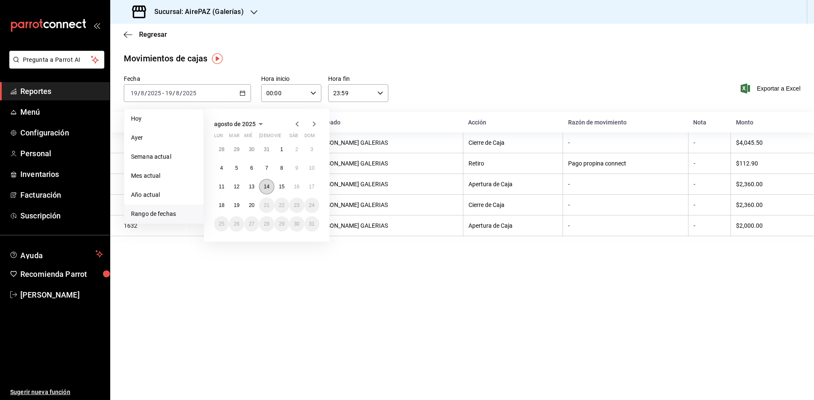
click at [269, 186] on button "14" at bounding box center [266, 186] width 15 height 15
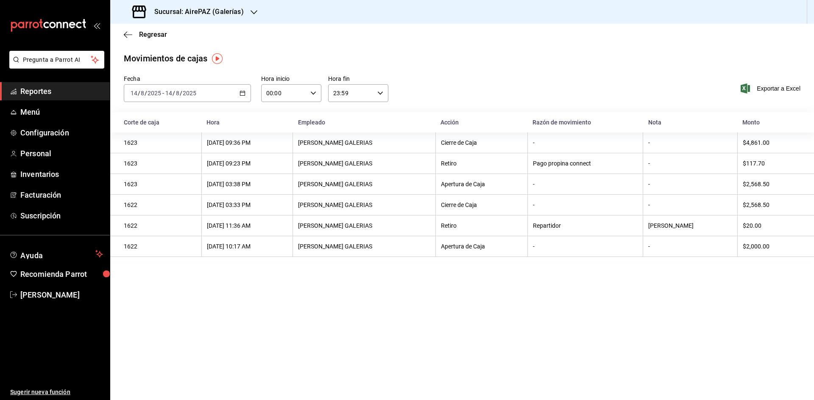
click at [249, 94] on div "[DATE] [DATE] - [DATE] [DATE]" at bounding box center [187, 93] width 127 height 18
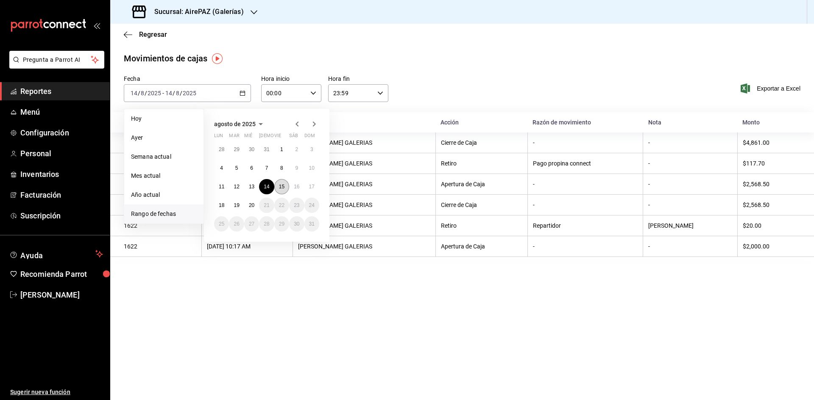
click at [283, 193] on button "15" at bounding box center [281, 186] width 15 height 15
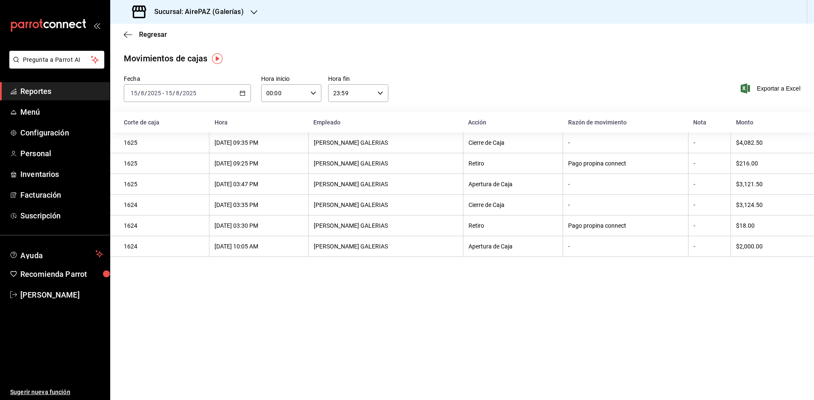
click at [243, 89] on div "[DATE] [DATE] - [DATE] [DATE]" at bounding box center [187, 93] width 127 height 18
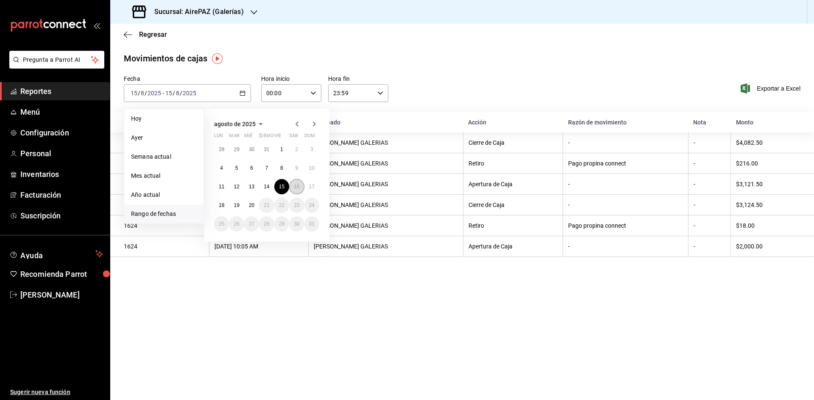
click at [294, 188] on abbr "16" at bounding box center [297, 187] width 6 height 6
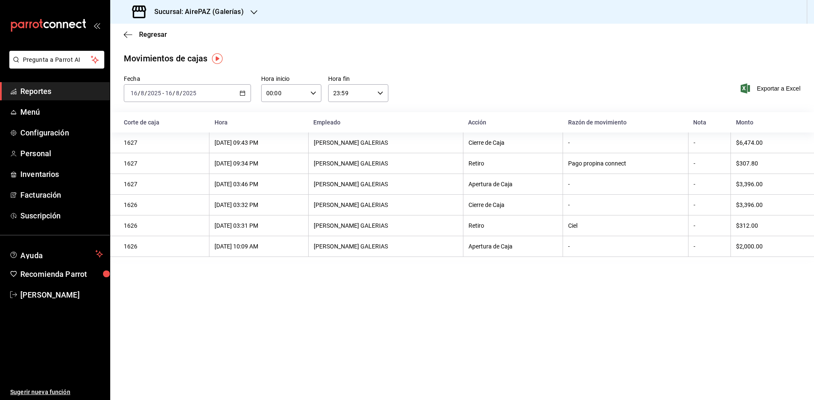
click at [243, 94] on icon "button" at bounding box center [242, 93] width 6 height 6
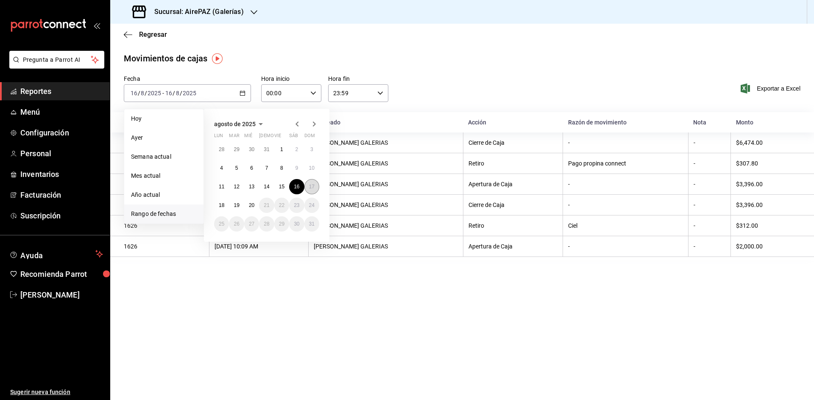
click at [315, 183] on button "17" at bounding box center [311, 186] width 15 height 15
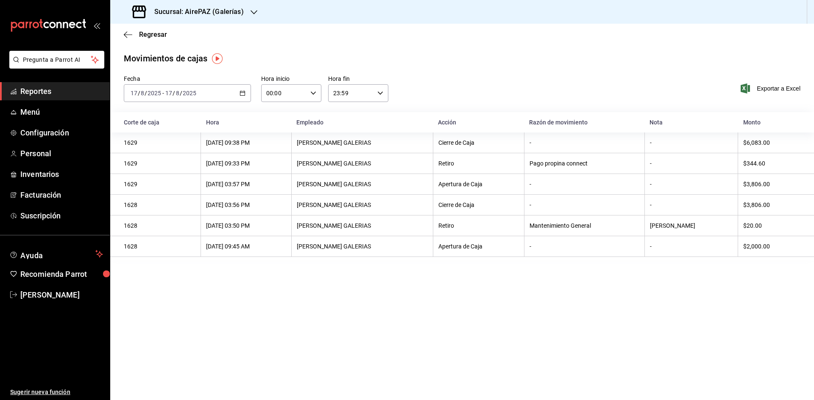
click at [243, 93] on \(Stroke\) "button" at bounding box center [242, 92] width 5 height 0
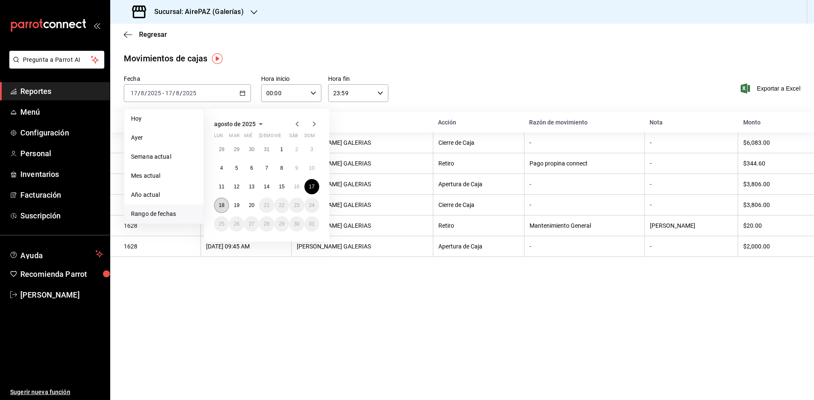
click at [220, 204] on abbr "18" at bounding box center [222, 206] width 6 height 6
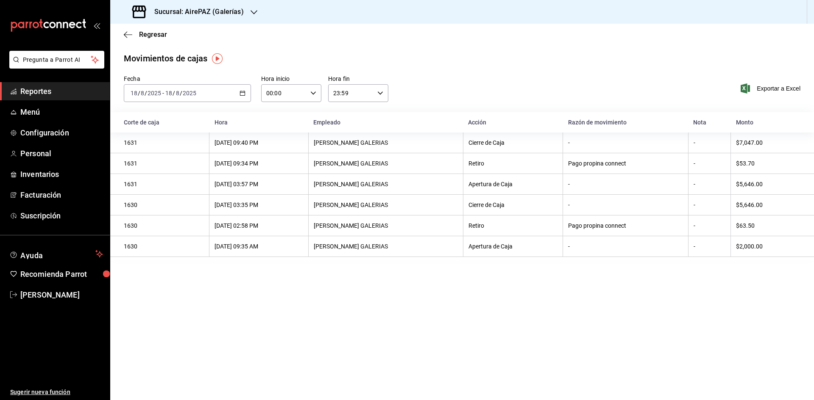
click at [242, 90] on div "[DATE] [DATE] - [DATE] [DATE]" at bounding box center [187, 93] width 127 height 18
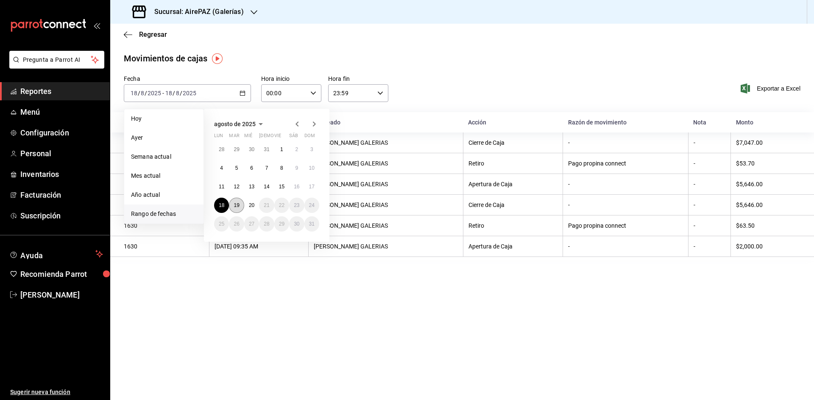
click at [240, 207] on button "19" at bounding box center [236, 205] width 15 height 15
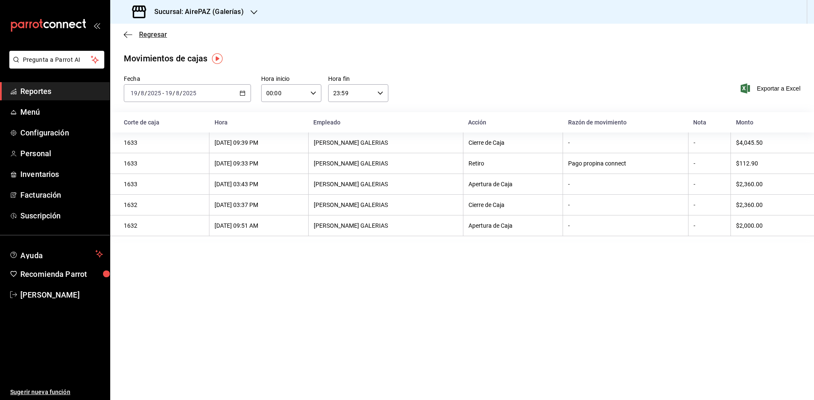
click at [141, 33] on span "Regresar" at bounding box center [153, 35] width 28 height 8
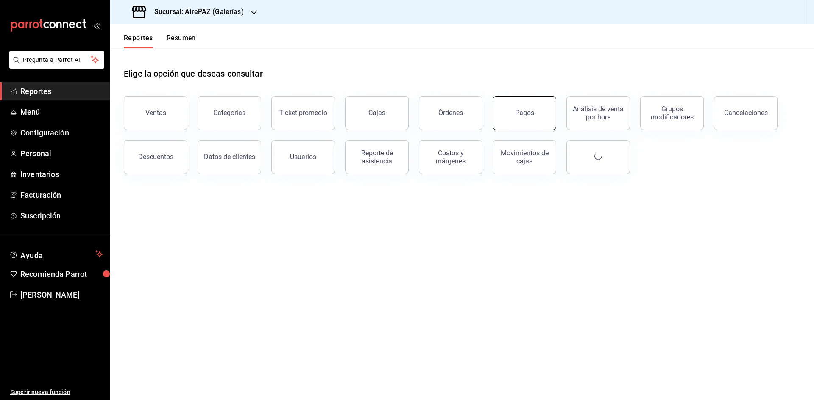
click at [521, 103] on button "Pagos" at bounding box center [524, 113] width 64 height 34
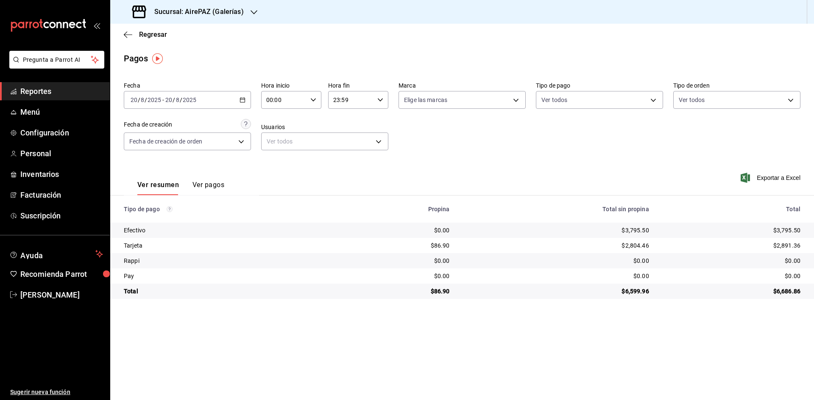
click at [241, 99] on icon "button" at bounding box center [242, 100] width 6 height 6
click at [156, 215] on li "Rango de fechas" at bounding box center [163, 220] width 79 height 19
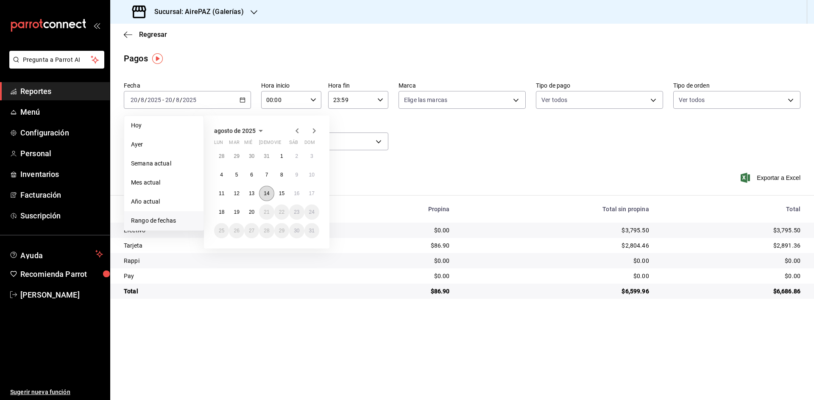
click at [267, 192] on abbr "14" at bounding box center [267, 194] width 6 height 6
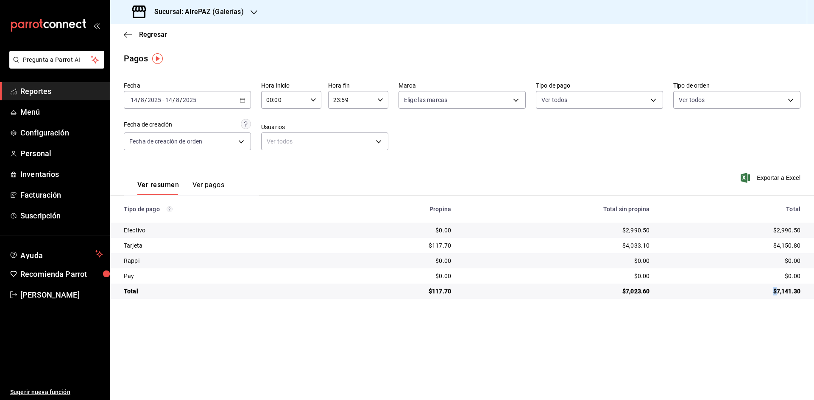
click at [774, 288] on div "$7,141.30" at bounding box center [731, 291] width 137 height 8
click at [770, 305] on main "Regresar Pagos Fecha [DATE] [DATE] - [DATE] [DATE] Hora inicio 00:00 Hora inici…" at bounding box center [461, 212] width 703 height 377
drag, startPoint x: 769, startPoint y: 289, endPoint x: 803, endPoint y: 298, distance: 34.9
click at [803, 298] on td "$7,141.30" at bounding box center [735, 291] width 158 height 15
drag, startPoint x: 772, startPoint y: 229, endPoint x: 800, endPoint y: 232, distance: 28.2
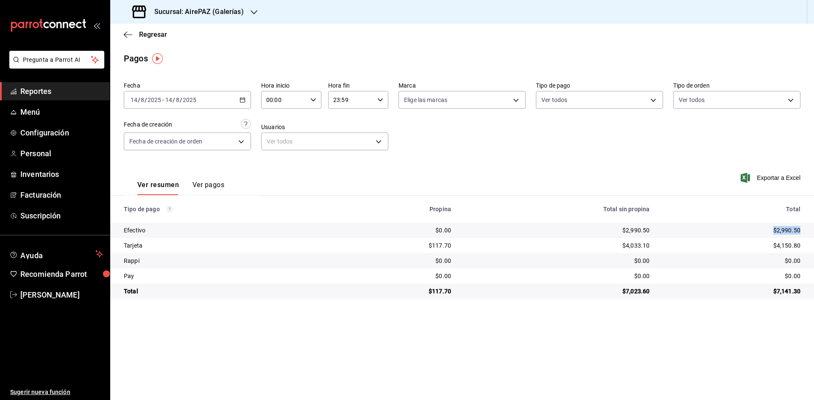
click at [800, 232] on td "$2,990.50" at bounding box center [735, 230] width 158 height 15
drag, startPoint x: 772, startPoint y: 245, endPoint x: 807, endPoint y: 249, distance: 35.0
click at [808, 249] on td "$4,150.80" at bounding box center [735, 245] width 158 height 15
click at [243, 102] on icon "button" at bounding box center [242, 100] width 6 height 6
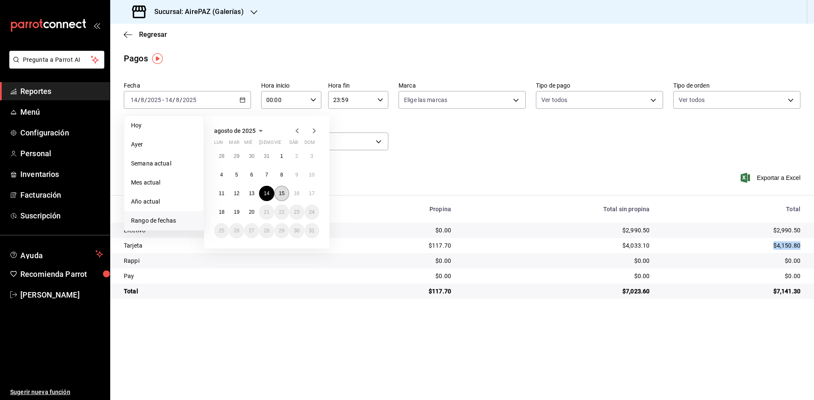
click at [278, 193] on button "15" at bounding box center [281, 193] width 15 height 15
click at [279, 193] on button "15" at bounding box center [281, 193] width 15 height 15
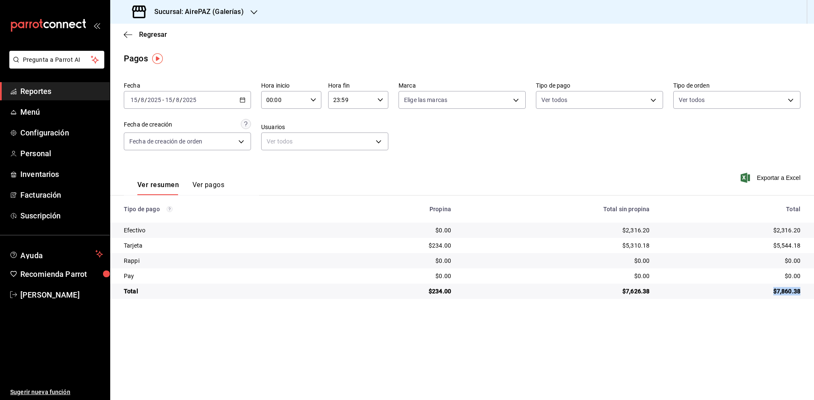
drag, startPoint x: 773, startPoint y: 291, endPoint x: 805, endPoint y: 295, distance: 32.5
click at [805, 295] on td "$7,860.38" at bounding box center [735, 291] width 158 height 15
drag, startPoint x: 790, startPoint y: 231, endPoint x: 806, endPoint y: 232, distance: 16.2
click at [806, 232] on td "$2,316.20" at bounding box center [735, 230] width 158 height 15
drag, startPoint x: 773, startPoint y: 241, endPoint x: 803, endPoint y: 249, distance: 31.3
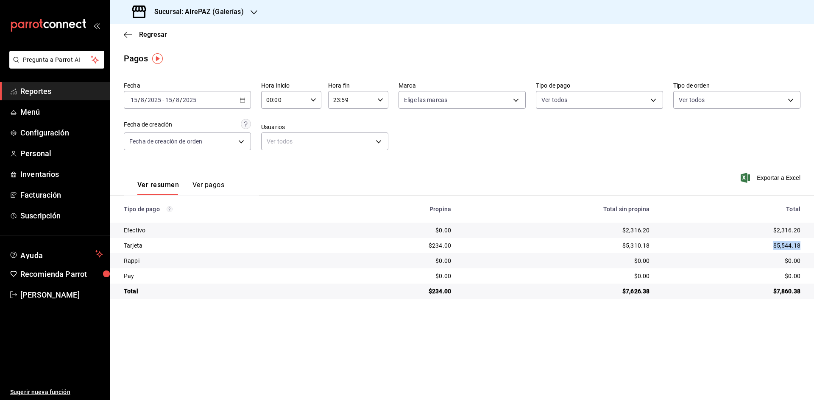
click at [803, 249] on td "$5,544.18" at bounding box center [735, 245] width 158 height 15
click at [242, 101] on icon "button" at bounding box center [242, 100] width 6 height 6
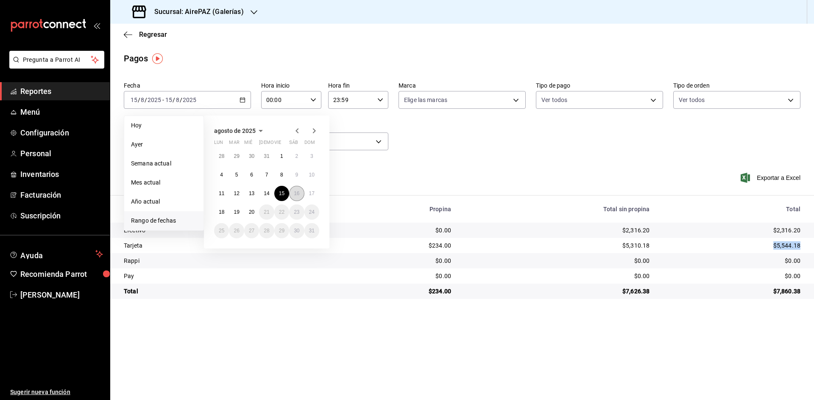
click at [294, 192] on button "16" at bounding box center [296, 193] width 15 height 15
click at [294, 192] on abbr "16" at bounding box center [297, 194] width 6 height 6
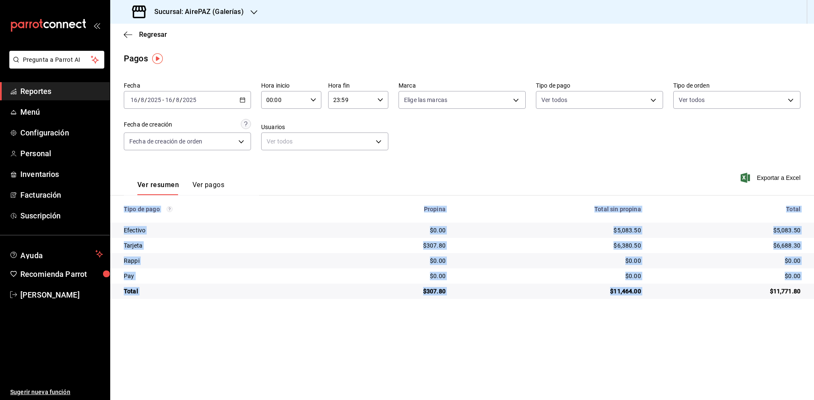
drag, startPoint x: 770, startPoint y: 290, endPoint x: 809, endPoint y: 300, distance: 40.3
click at [809, 300] on main "Regresar Pagos Fecha [DATE] [DATE] - [DATE] [DATE] Hora inicio 00:00 Hora inici…" at bounding box center [461, 212] width 703 height 377
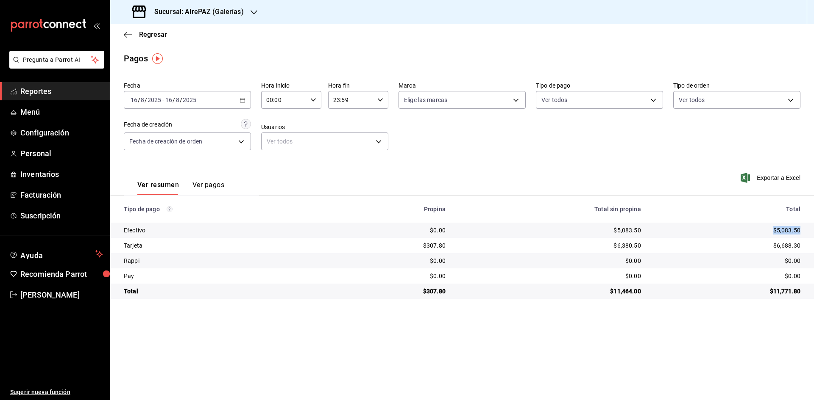
drag, startPoint x: 772, startPoint y: 225, endPoint x: 807, endPoint y: 236, distance: 36.7
click at [807, 236] on td "$5,083.50" at bounding box center [730, 230] width 166 height 15
drag, startPoint x: 778, startPoint y: 246, endPoint x: 802, endPoint y: 247, distance: 23.7
click at [802, 247] on td "$6,688.30" at bounding box center [730, 245] width 166 height 15
click at [246, 96] on div "[DATE] [DATE] - [DATE] [DATE]" at bounding box center [187, 100] width 127 height 18
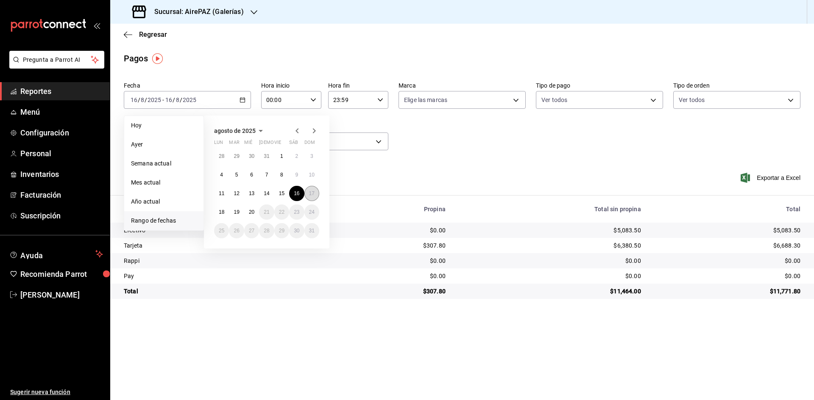
click at [311, 192] on abbr "17" at bounding box center [312, 194] width 6 height 6
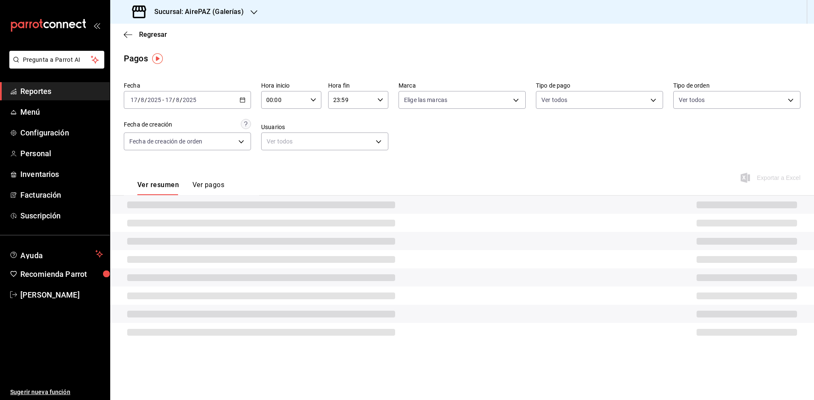
drag, startPoint x: 673, startPoint y: 254, endPoint x: 816, endPoint y: 278, distance: 145.7
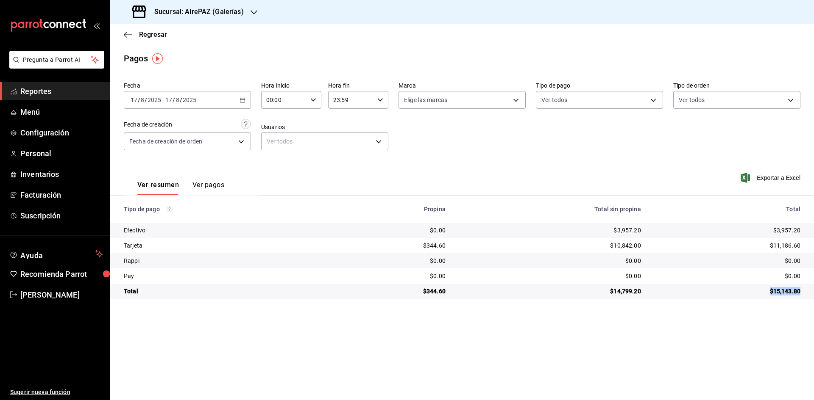
drag, startPoint x: 816, startPoint y: 278, endPoint x: 807, endPoint y: 295, distance: 19.2
click at [807, 295] on td "$15,143.80" at bounding box center [730, 291] width 166 height 15
drag, startPoint x: 775, startPoint y: 231, endPoint x: 805, endPoint y: 231, distance: 30.1
click at [805, 231] on td "$3,957.20" at bounding box center [730, 230] width 166 height 15
drag, startPoint x: 765, startPoint y: 242, endPoint x: 810, endPoint y: 247, distance: 44.9
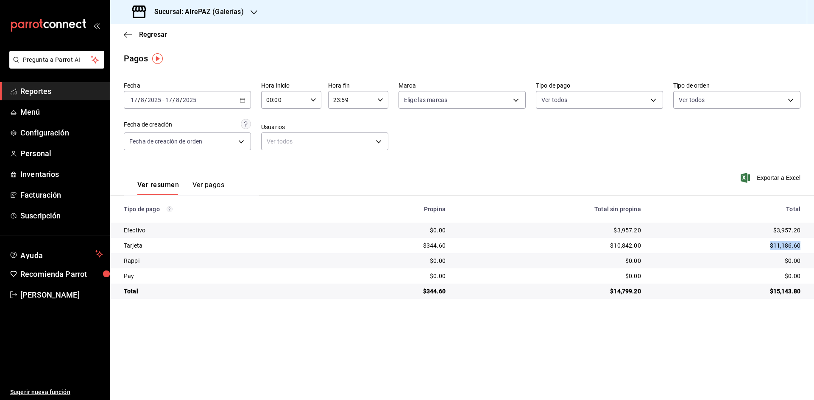
click at [810, 247] on td "$11,186.60" at bounding box center [730, 245] width 166 height 15
click at [244, 97] on icon "button" at bounding box center [242, 100] width 6 height 6
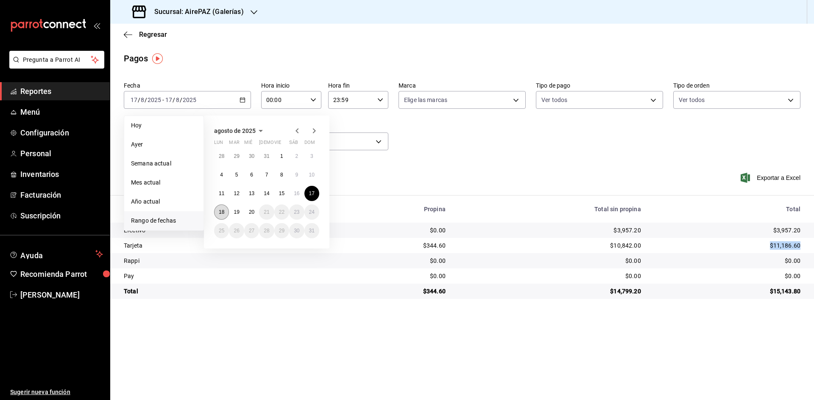
click at [220, 212] on abbr "18" at bounding box center [222, 212] width 6 height 6
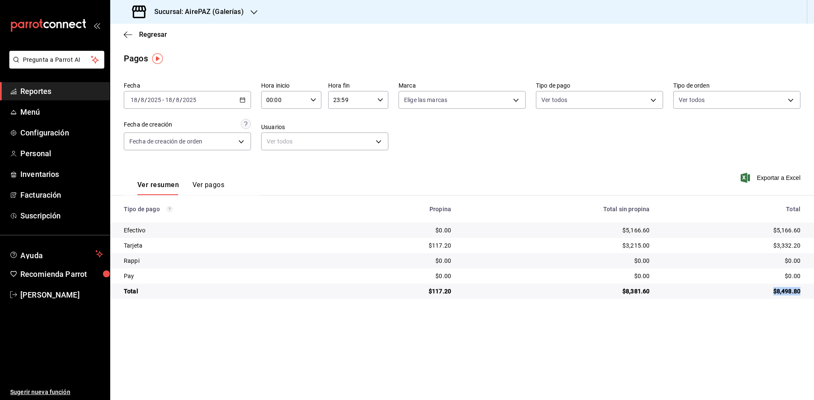
drag, startPoint x: 773, startPoint y: 290, endPoint x: 805, endPoint y: 296, distance: 32.3
click at [805, 296] on td "$8,498.80" at bounding box center [735, 291] width 158 height 15
drag, startPoint x: 771, startPoint y: 231, endPoint x: 803, endPoint y: 234, distance: 31.5
click at [803, 234] on td "$5,166.60" at bounding box center [735, 230] width 158 height 15
drag, startPoint x: 771, startPoint y: 244, endPoint x: 805, endPoint y: 244, distance: 34.3
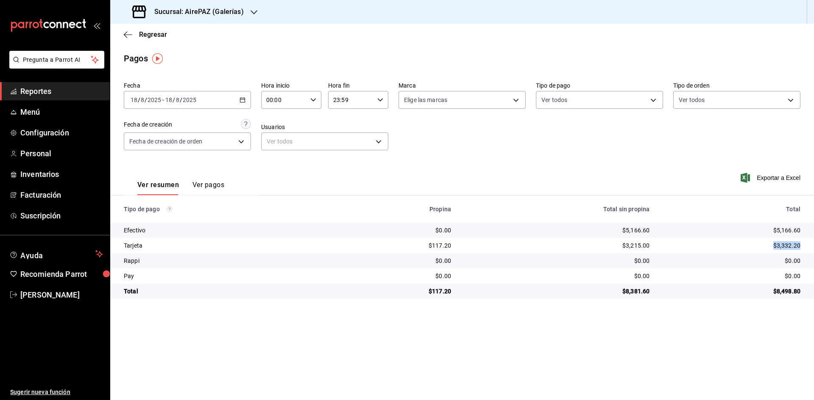
click at [805, 244] on td "$3,332.20" at bounding box center [735, 245] width 158 height 15
click at [242, 97] on div "[DATE] [DATE] - [DATE] [DATE]" at bounding box center [187, 100] width 127 height 18
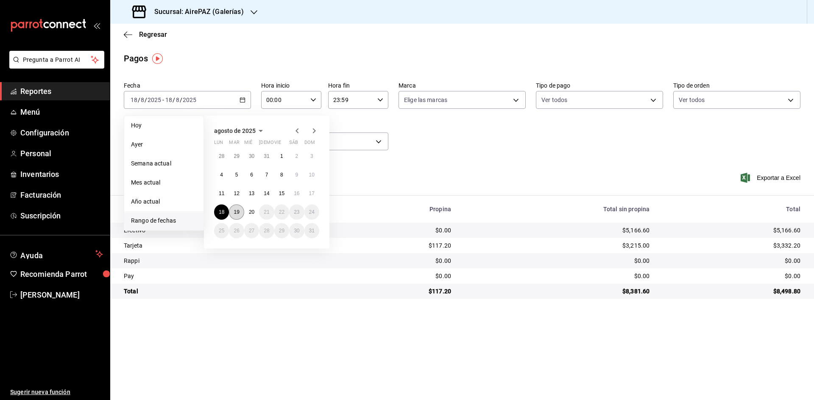
click at [236, 213] on abbr "19" at bounding box center [236, 212] width 6 height 6
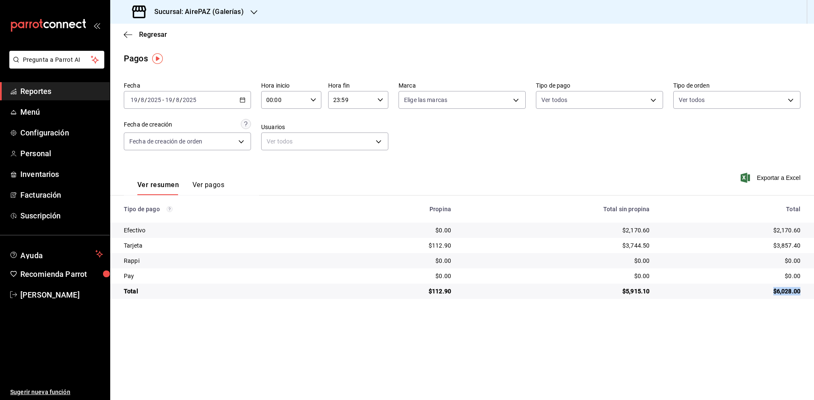
drag, startPoint x: 769, startPoint y: 292, endPoint x: 806, endPoint y: 296, distance: 37.6
click at [806, 296] on td "$6,028.00" at bounding box center [735, 291] width 158 height 15
drag, startPoint x: 768, startPoint y: 230, endPoint x: 809, endPoint y: 236, distance: 41.2
click at [809, 236] on td "$2,170.60" at bounding box center [735, 230] width 158 height 15
drag, startPoint x: 771, startPoint y: 246, endPoint x: 806, endPoint y: 255, distance: 36.3
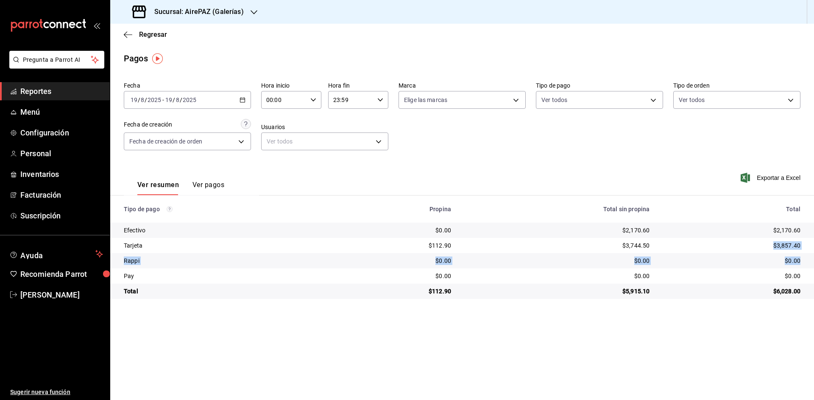
click at [807, 255] on tbody "Efectivo $0.00 $2,170.60 $2,170.60 Tarjeta $112.90 $3,744.50 $3,857.40 Rappi $0…" at bounding box center [461, 261] width 703 height 76
click at [759, 244] on div "$3,857.40" at bounding box center [731, 246] width 137 height 8
drag, startPoint x: 766, startPoint y: 250, endPoint x: 804, endPoint y: 251, distance: 37.3
click at [804, 251] on td "$3,857.40" at bounding box center [735, 245] width 158 height 15
click at [245, 99] on div "[DATE] [DATE] - [DATE] [DATE]" at bounding box center [187, 100] width 127 height 18
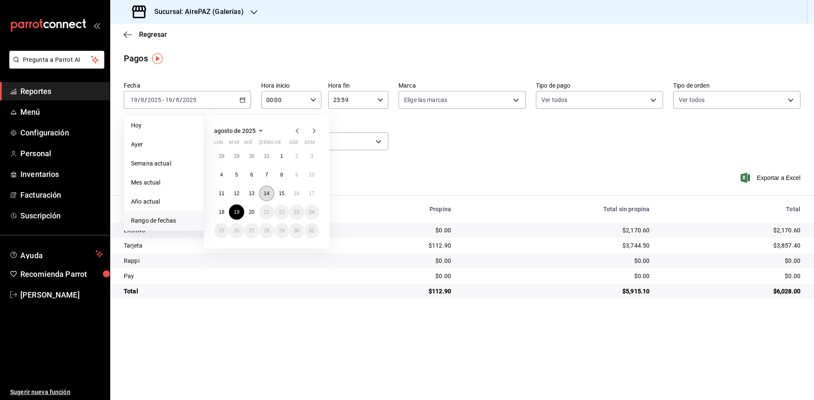
click at [269, 194] on button "14" at bounding box center [266, 193] width 15 height 15
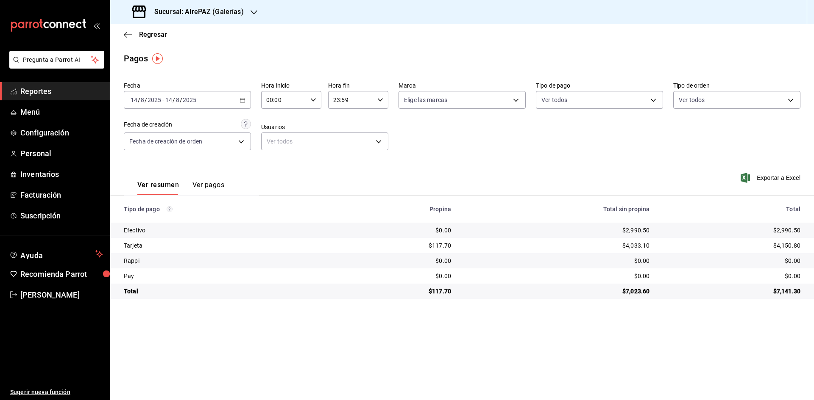
click at [253, 12] on icon "button" at bounding box center [253, 12] width 7 height 4
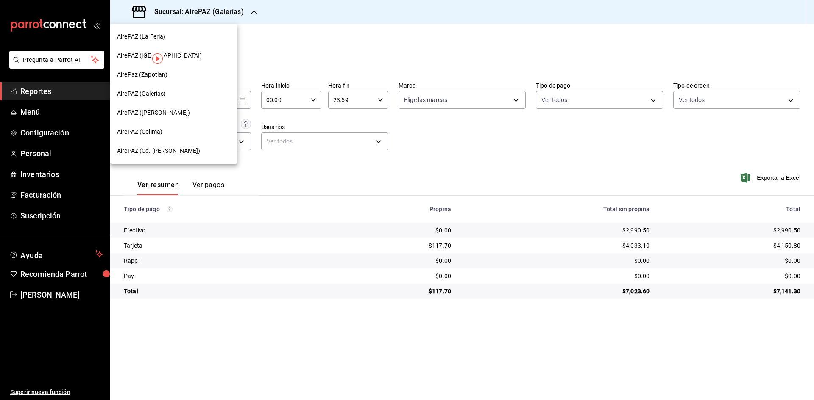
click at [440, 149] on div at bounding box center [407, 200] width 814 height 400
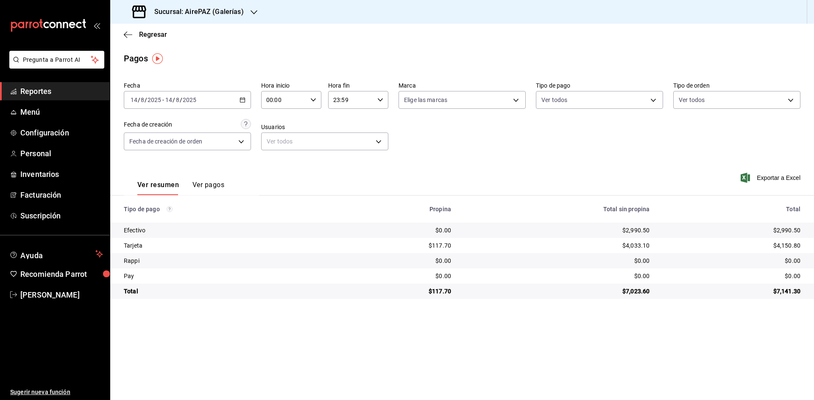
click at [250, 13] on icon "button" at bounding box center [253, 12] width 7 height 7
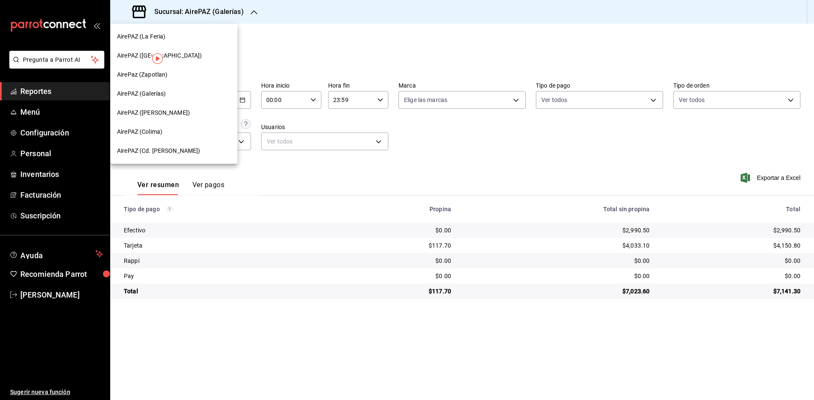
click at [179, 54] on div "AirePAZ ([GEOGRAPHIC_DATA])" at bounding box center [174, 55] width 114 height 9
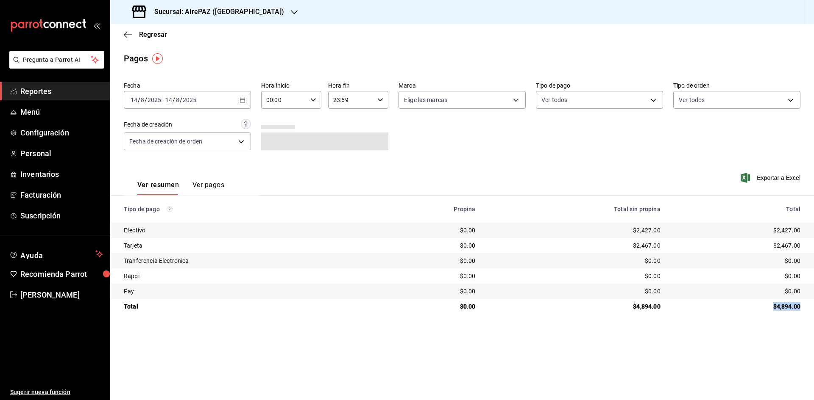
drag, startPoint x: 772, startPoint y: 311, endPoint x: 808, endPoint y: 312, distance: 35.6
click at [808, 312] on td "$4,894.00" at bounding box center [740, 306] width 147 height 15
drag, startPoint x: 775, startPoint y: 229, endPoint x: 805, endPoint y: 230, distance: 29.7
click at [805, 230] on td "$2,427.00" at bounding box center [740, 230] width 147 height 15
drag, startPoint x: 769, startPoint y: 242, endPoint x: 805, endPoint y: 252, distance: 37.0
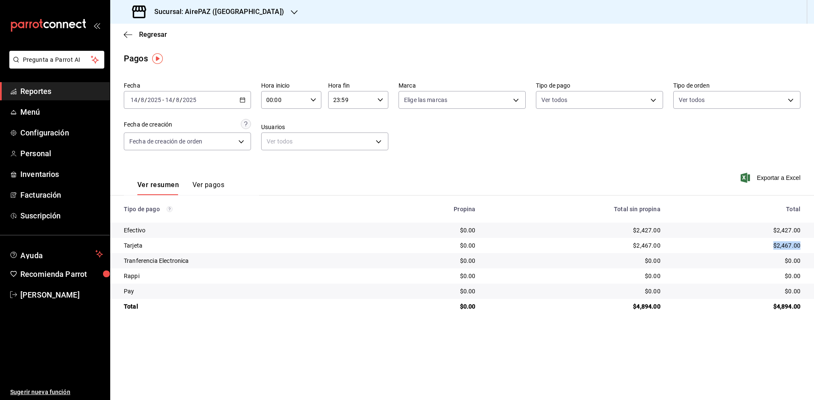
click at [805, 252] on td "$2,467.00" at bounding box center [740, 245] width 147 height 15
click at [242, 104] on div "[DATE] [DATE] - [DATE] [DATE]" at bounding box center [187, 100] width 127 height 18
click at [156, 221] on span "Rango de fechas" at bounding box center [164, 221] width 66 height 9
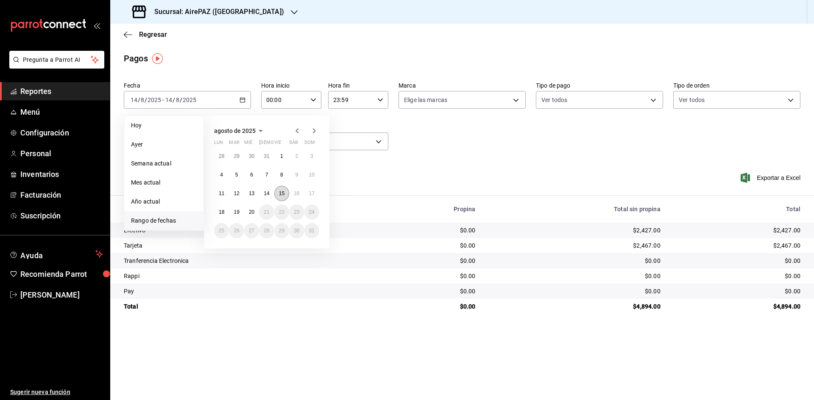
click at [284, 197] on button "15" at bounding box center [281, 193] width 15 height 15
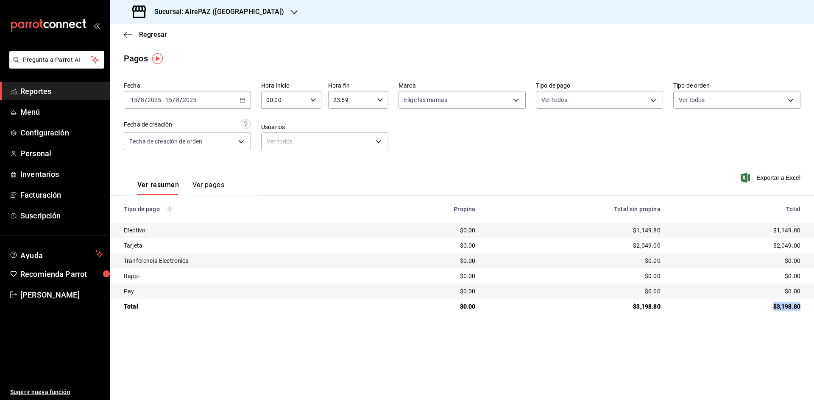
drag, startPoint x: 772, startPoint y: 309, endPoint x: 806, endPoint y: 314, distance: 33.8
click at [806, 314] on td "$3,198.80" at bounding box center [740, 306] width 147 height 15
drag, startPoint x: 769, startPoint y: 230, endPoint x: 800, endPoint y: 237, distance: 31.3
click at [800, 237] on td "$1,149.80" at bounding box center [740, 230] width 147 height 15
drag, startPoint x: 772, startPoint y: 243, endPoint x: 804, endPoint y: 249, distance: 33.2
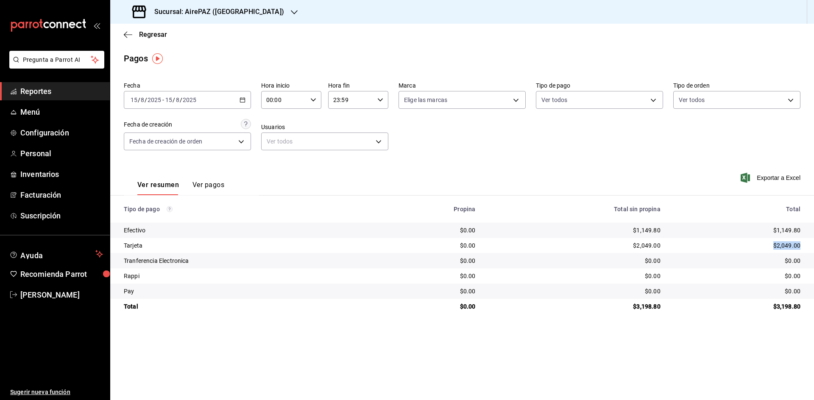
click at [804, 249] on td "$2,049.00" at bounding box center [740, 245] width 147 height 15
click at [236, 97] on div "[DATE] [DATE] - [DATE] [DATE]" at bounding box center [187, 100] width 127 height 18
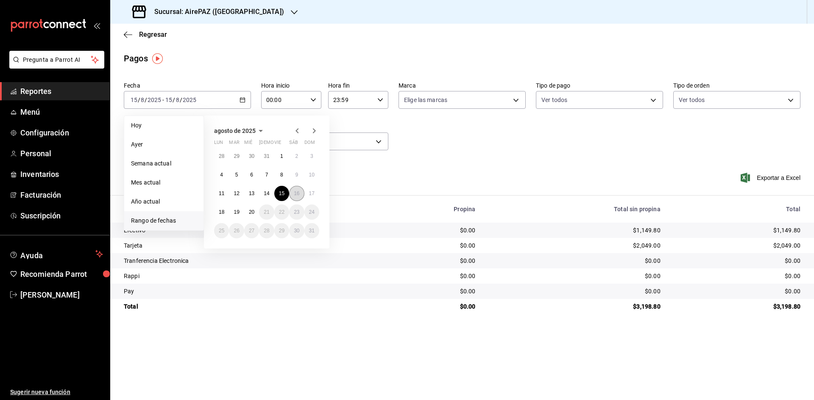
click at [297, 193] on abbr "16" at bounding box center [297, 194] width 6 height 6
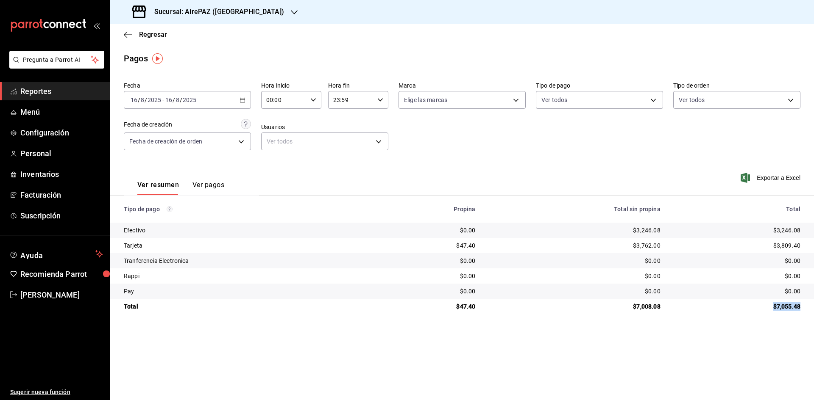
drag, startPoint x: 766, startPoint y: 305, endPoint x: 807, endPoint y: 311, distance: 41.5
click at [807, 311] on td "$7,055.48" at bounding box center [740, 306] width 147 height 15
drag, startPoint x: 771, startPoint y: 231, endPoint x: 814, endPoint y: 234, distance: 43.0
click at [813, 234] on html "Pregunta a Parrot AI Reportes Menú Configuración Personal Inventarios Facturaci…" at bounding box center [407, 200] width 814 height 400
drag, startPoint x: 772, startPoint y: 242, endPoint x: 808, endPoint y: 251, distance: 37.0
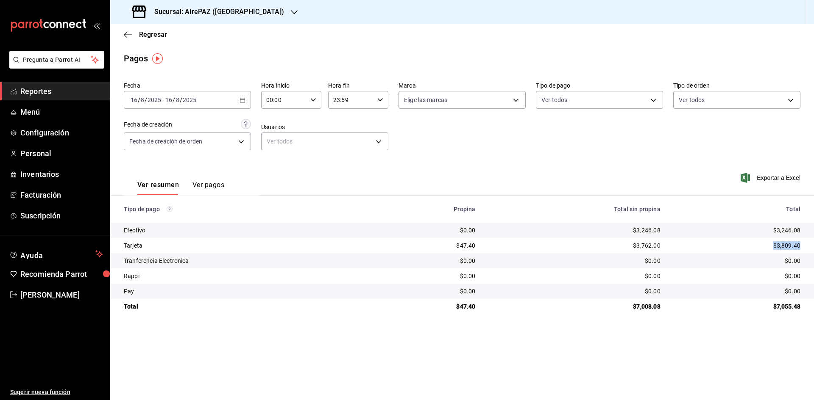
click at [808, 251] on td "$3,809.40" at bounding box center [740, 245] width 147 height 15
click at [242, 98] on \(Stroke\) "button" at bounding box center [242, 100] width 5 height 5
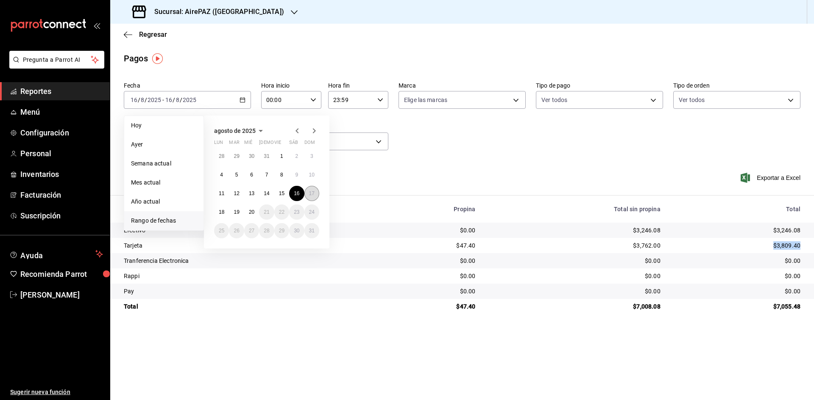
click at [311, 196] on abbr "17" at bounding box center [312, 194] width 6 height 6
click at [312, 196] on abbr "17" at bounding box center [312, 194] width 6 height 6
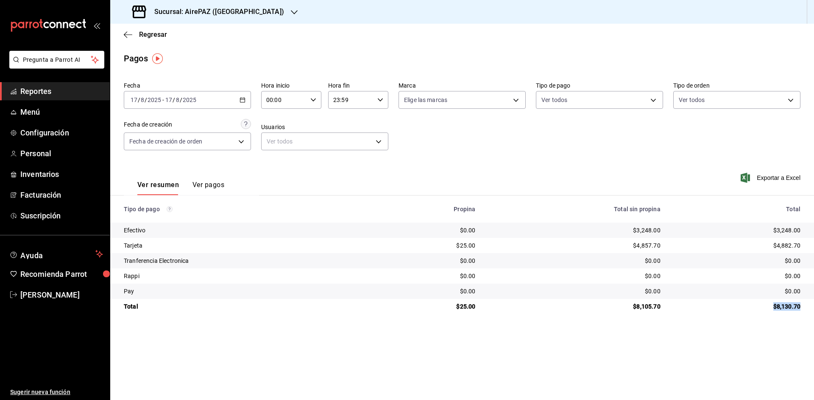
drag, startPoint x: 780, startPoint y: 305, endPoint x: 805, endPoint y: 304, distance: 24.6
click at [805, 304] on td "$8,130.70" at bounding box center [740, 306] width 147 height 15
drag, startPoint x: 771, startPoint y: 229, endPoint x: 811, endPoint y: 238, distance: 40.3
click at [811, 238] on td "$3,248.00" at bounding box center [740, 230] width 147 height 15
drag, startPoint x: 771, startPoint y: 244, endPoint x: 806, endPoint y: 251, distance: 35.4
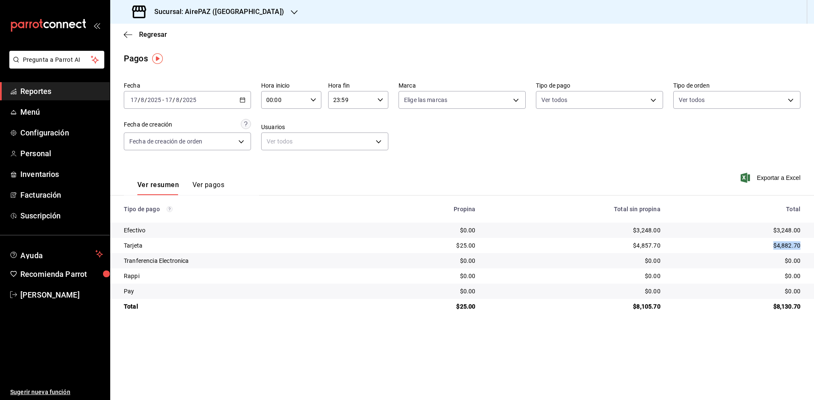
click at [806, 251] on td "$4,882.70" at bounding box center [740, 245] width 147 height 15
click at [238, 100] on div "[DATE] [DATE] - [DATE] [DATE]" at bounding box center [187, 100] width 127 height 18
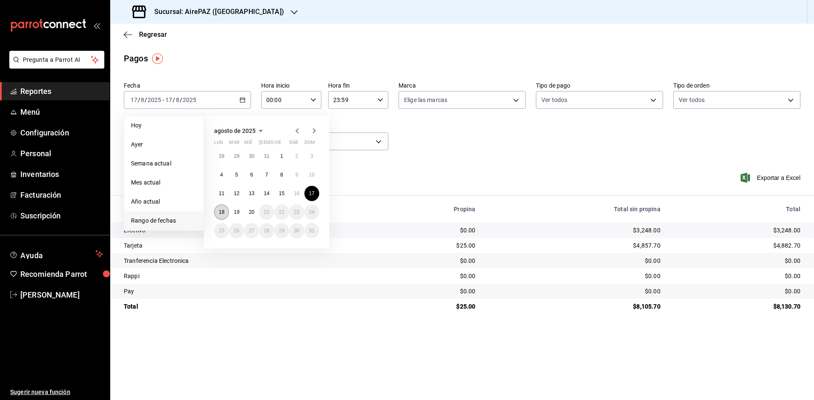
click at [221, 211] on abbr "18" at bounding box center [222, 212] width 6 height 6
click at [222, 211] on abbr "18" at bounding box center [222, 212] width 6 height 6
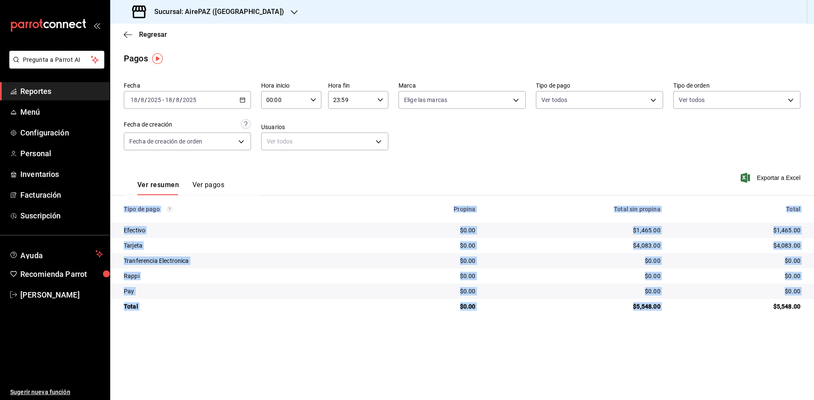
drag, startPoint x: 772, startPoint y: 307, endPoint x: 805, endPoint y: 316, distance: 34.6
click at [805, 316] on main "Regresar Pagos Fecha [DATE] [DATE] - [DATE] [DATE] Hora inicio 00:00 Hora inici…" at bounding box center [461, 212] width 703 height 377
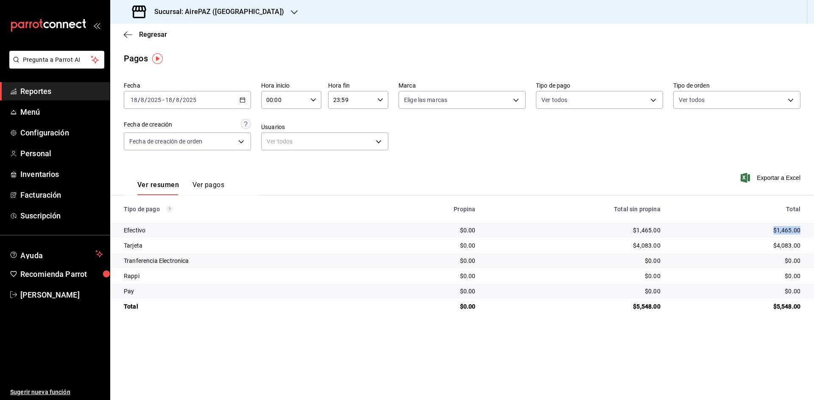
drag, startPoint x: 772, startPoint y: 228, endPoint x: 808, endPoint y: 235, distance: 37.1
click at [808, 235] on td "$1,465.00" at bounding box center [740, 230] width 147 height 15
drag, startPoint x: 768, startPoint y: 243, endPoint x: 805, endPoint y: 250, distance: 37.6
click at [805, 250] on td "$4,083.00" at bounding box center [740, 245] width 147 height 15
